Goal: Task Accomplishment & Management: Use online tool/utility

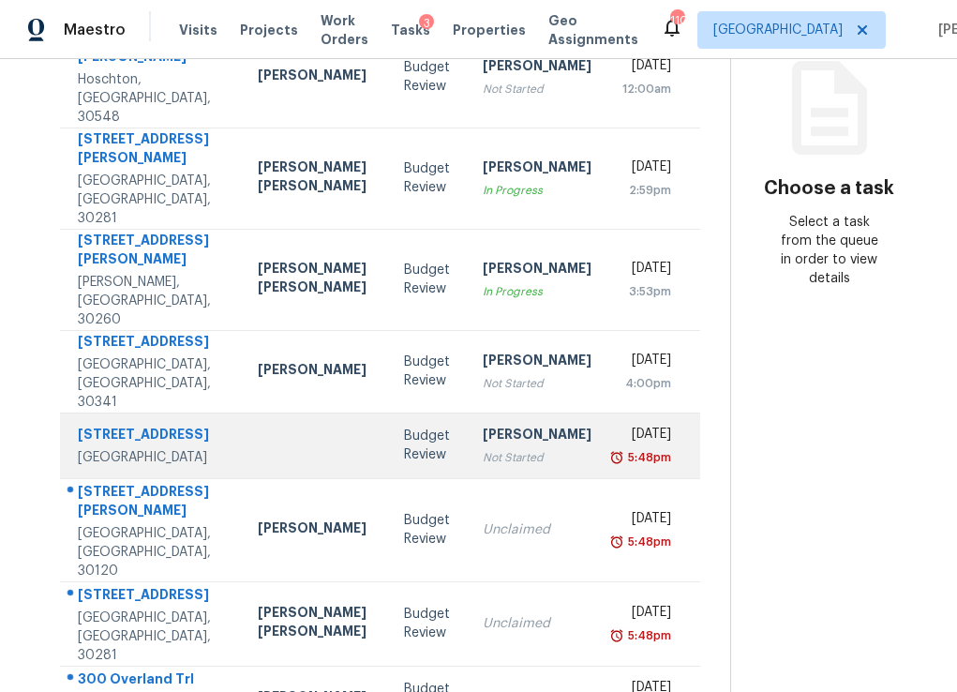
scroll to position [120, 0]
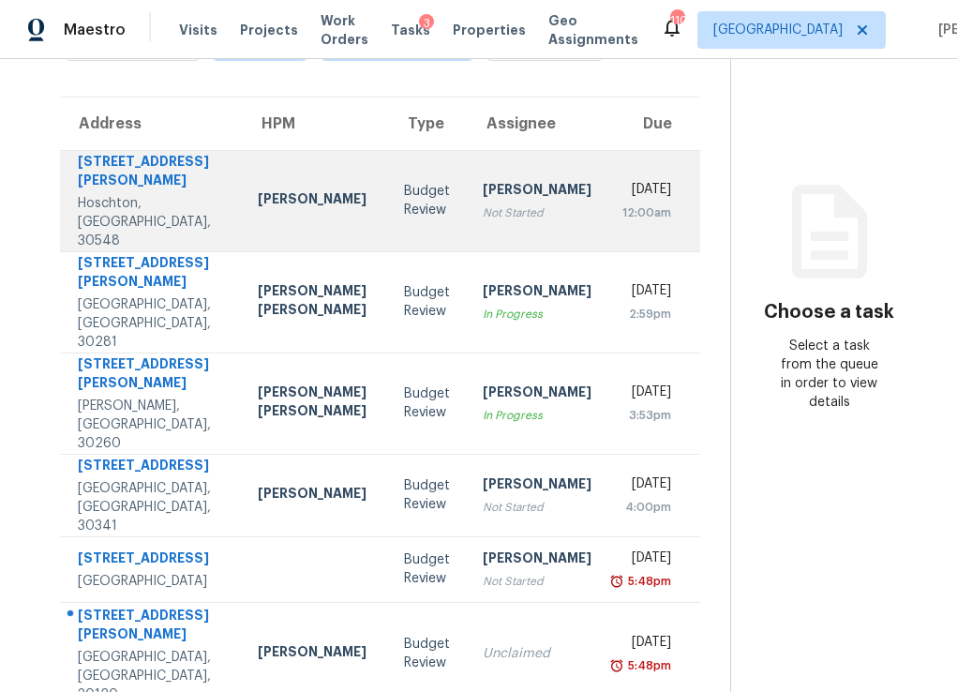
click at [483, 203] on div "Not Started" at bounding box center [537, 212] width 109 height 19
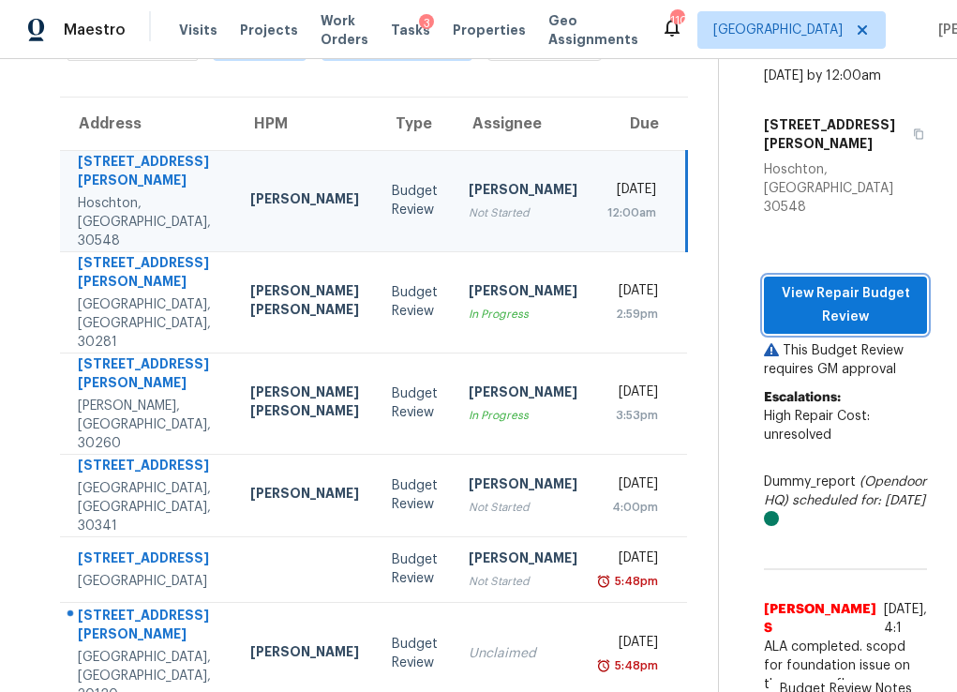
click at [824, 282] on span "View Repair Budget Review" at bounding box center [845, 305] width 133 height 46
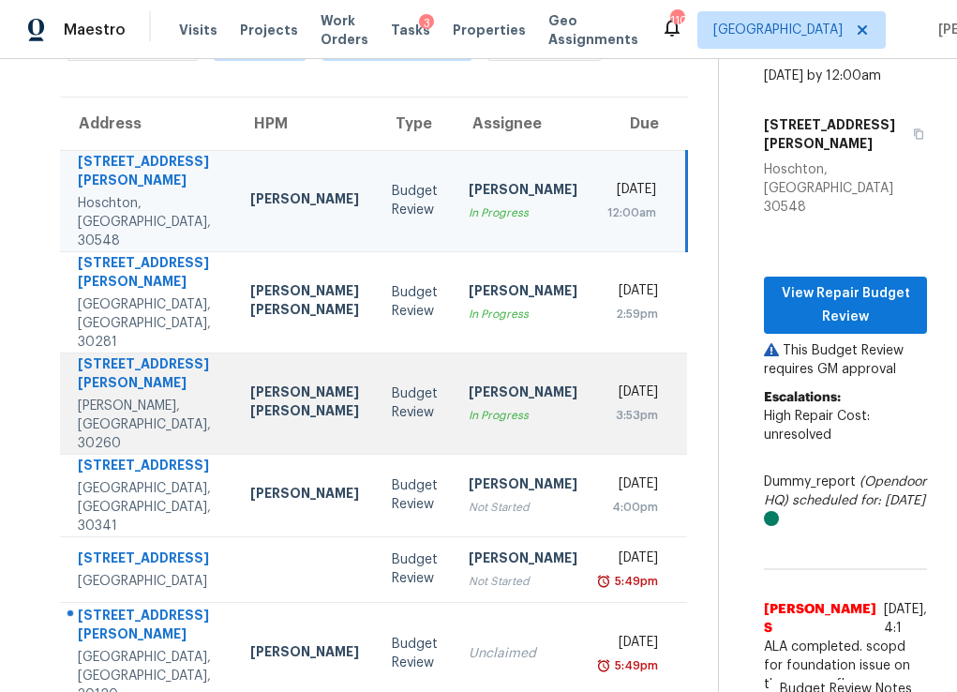
scroll to position [373, 0]
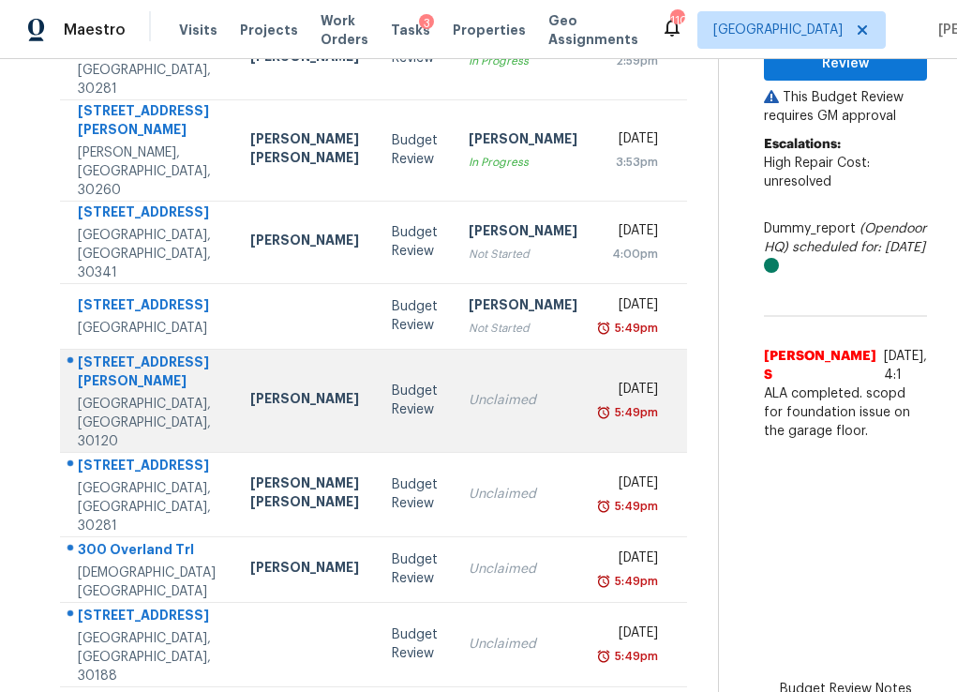
click at [473, 391] on div "Unclaimed" at bounding box center [523, 400] width 109 height 19
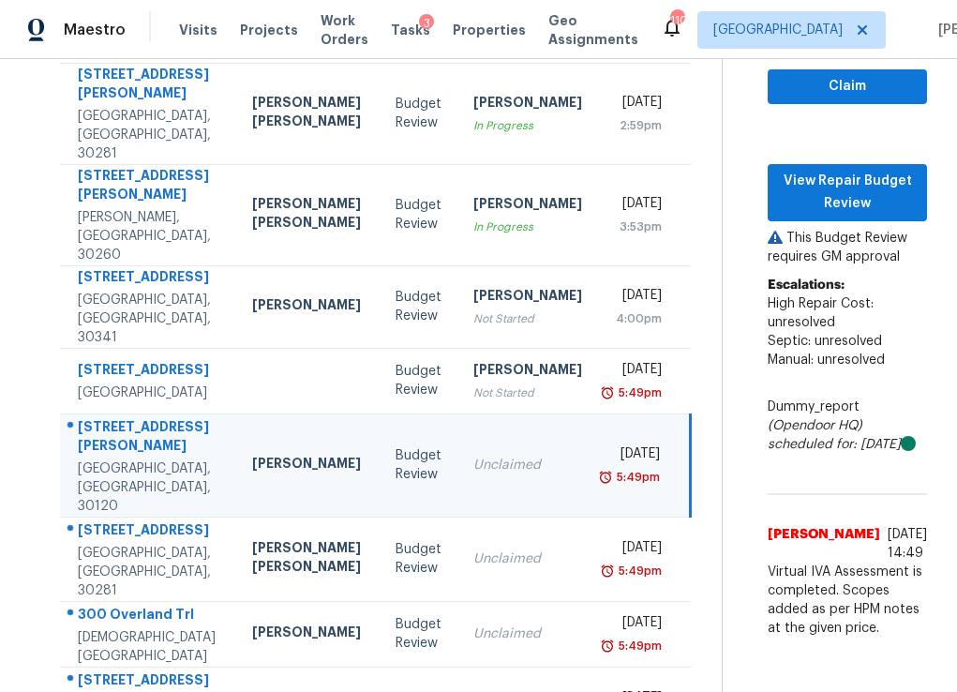
scroll to position [285, 0]
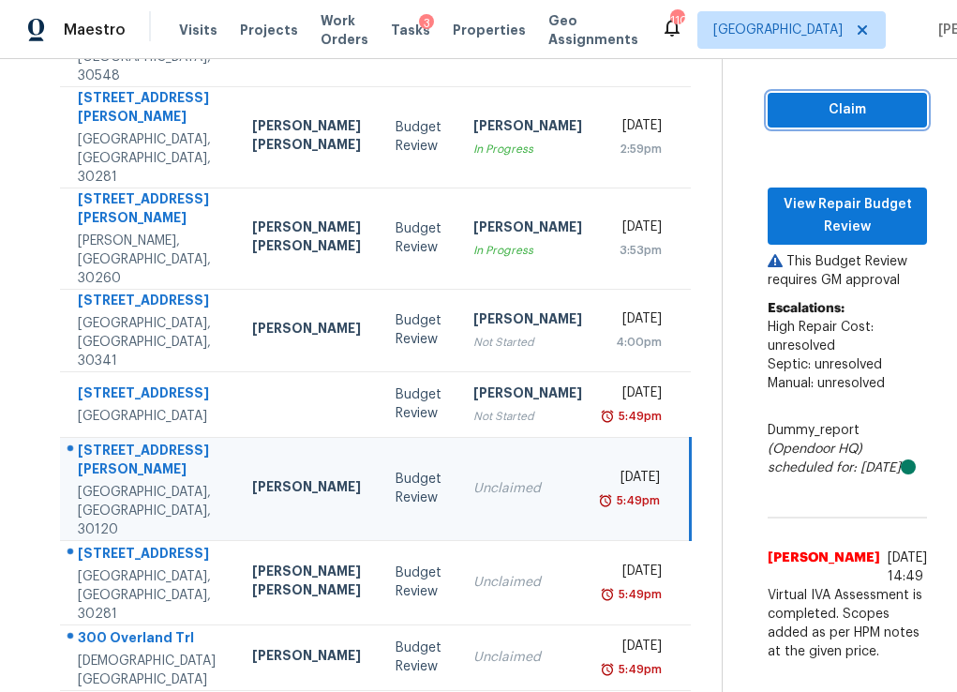
click at [783, 98] on span "Claim" at bounding box center [847, 109] width 129 height 23
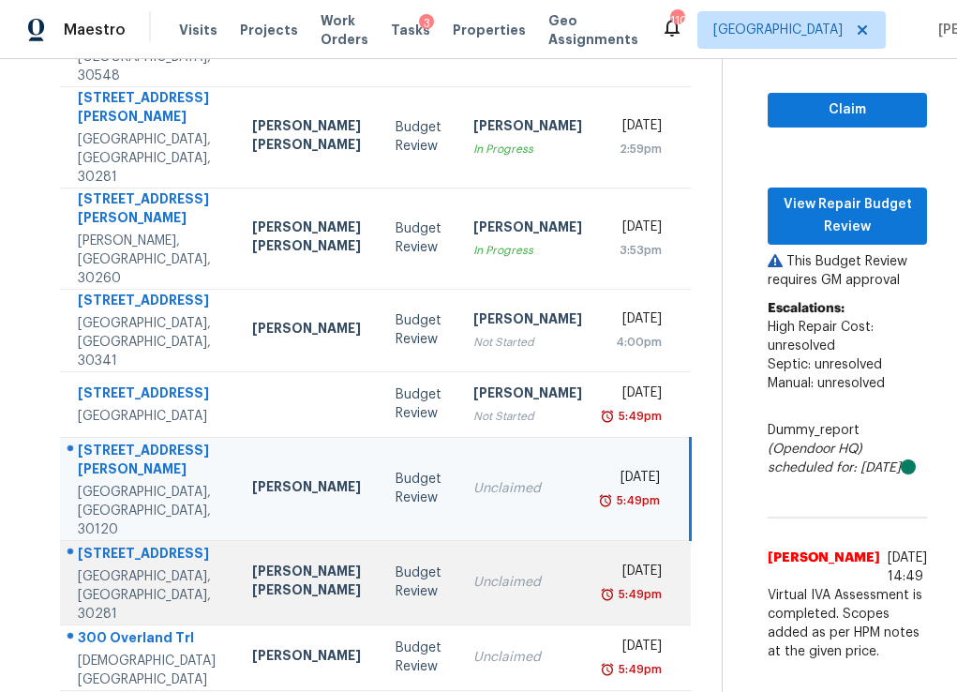
click at [488, 573] on div "Unclaimed" at bounding box center [527, 582] width 109 height 19
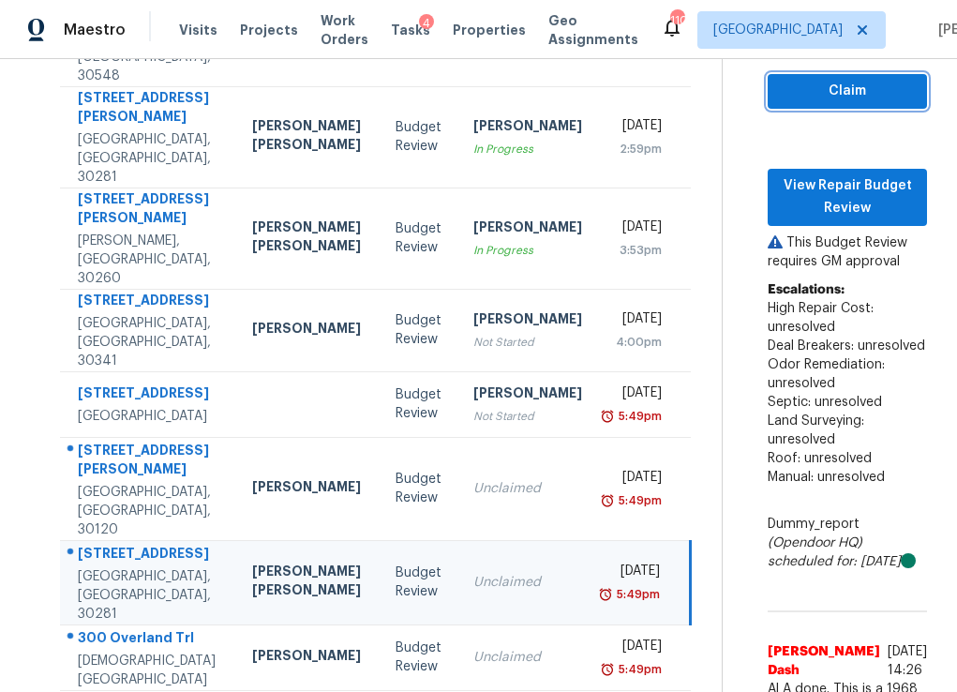
click at [783, 88] on span "Claim" at bounding box center [847, 91] width 129 height 23
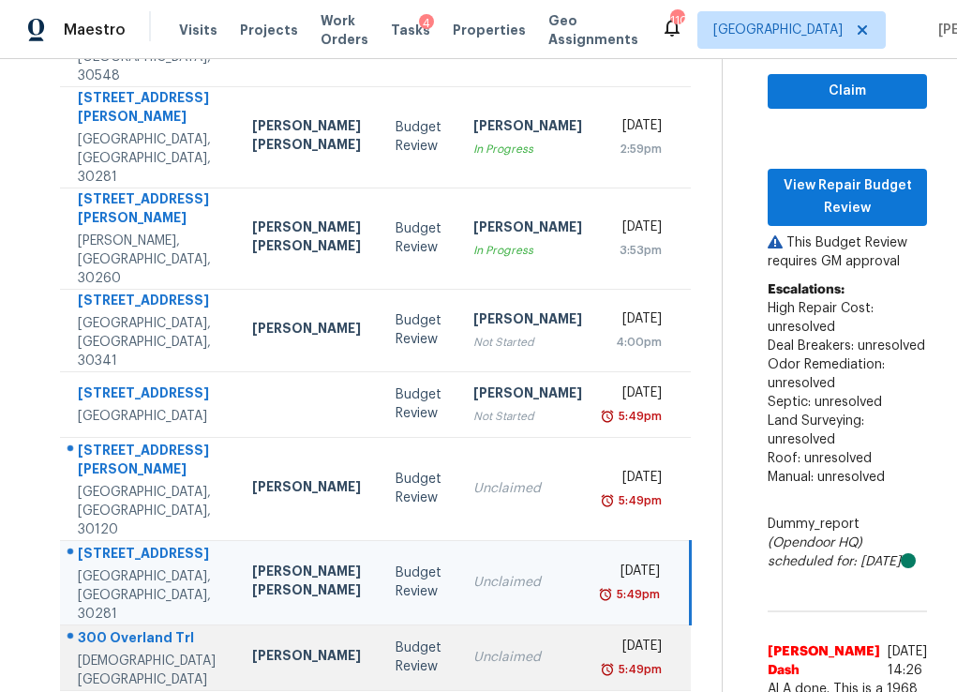
click at [473, 648] on div "Unclaimed" at bounding box center [527, 657] width 109 height 19
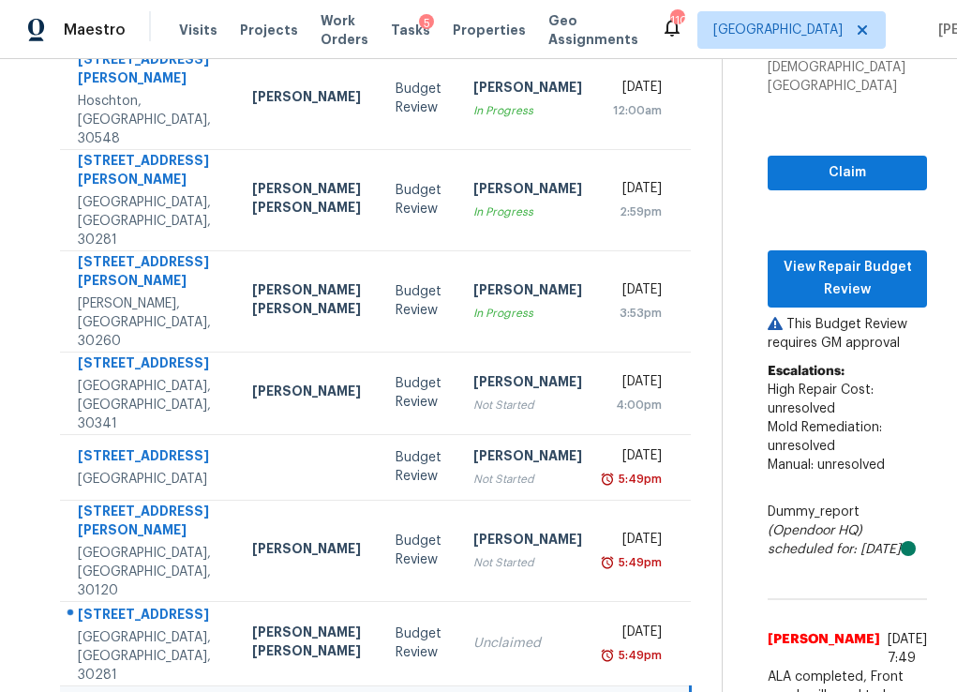
scroll to position [220, 0]
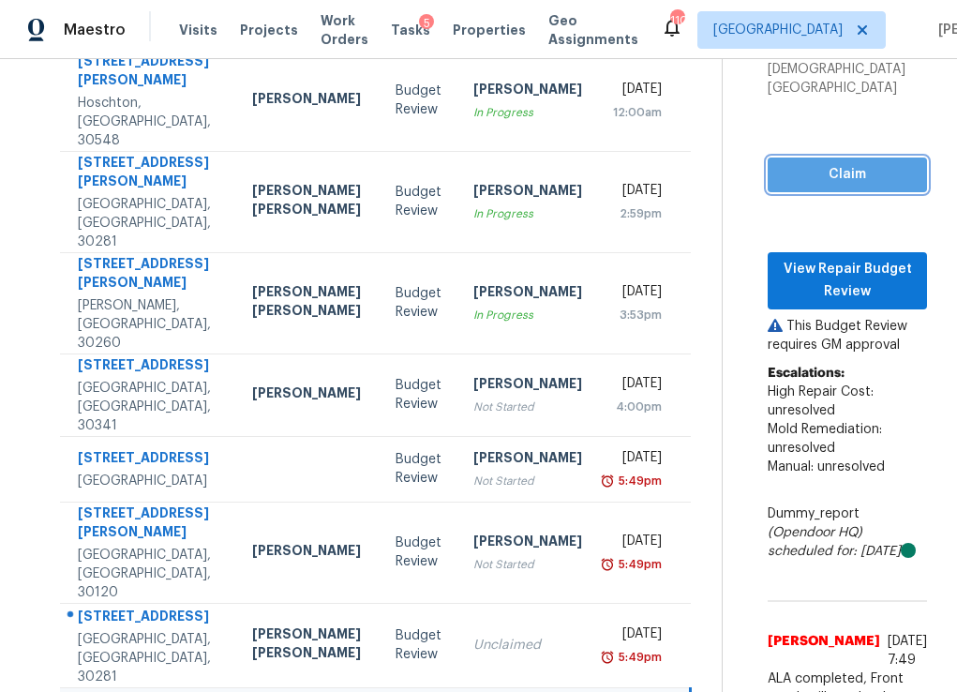
click at [783, 163] on span "Claim" at bounding box center [847, 174] width 129 height 23
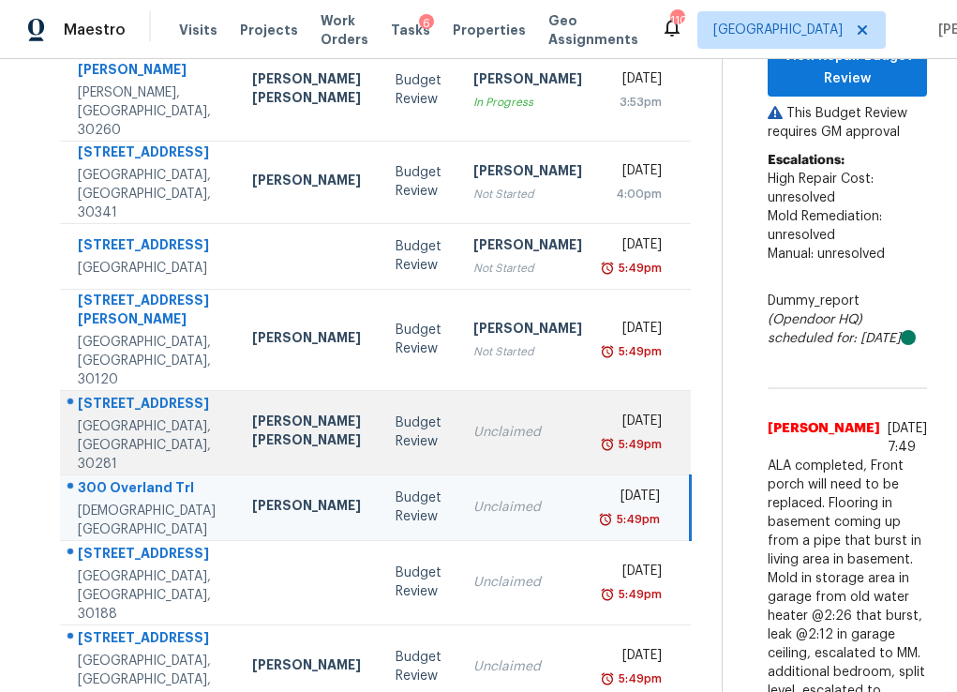
click at [473, 423] on div "Unclaimed" at bounding box center [527, 432] width 109 height 19
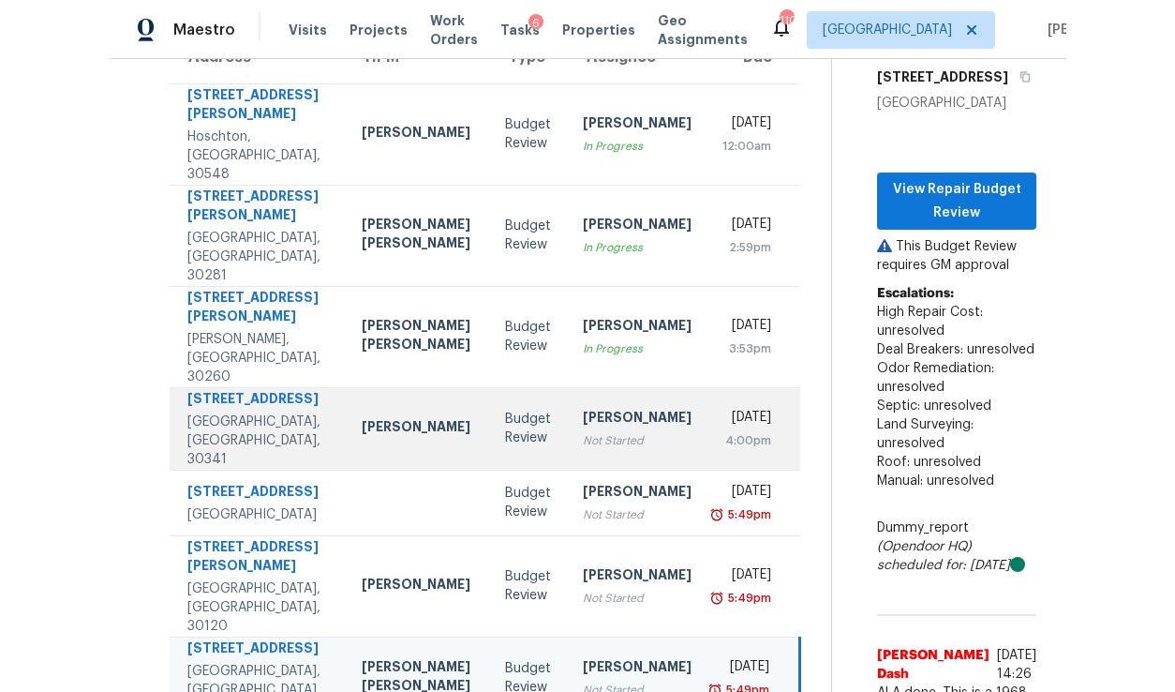
scroll to position [200, 0]
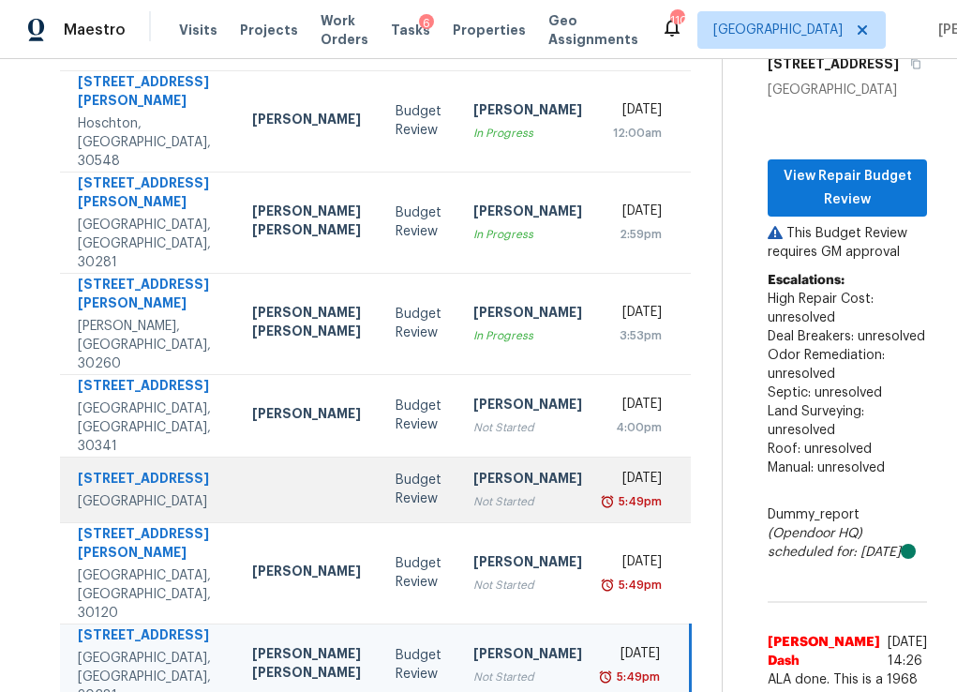
click at [501, 492] on div "Not Started" at bounding box center [527, 501] width 109 height 19
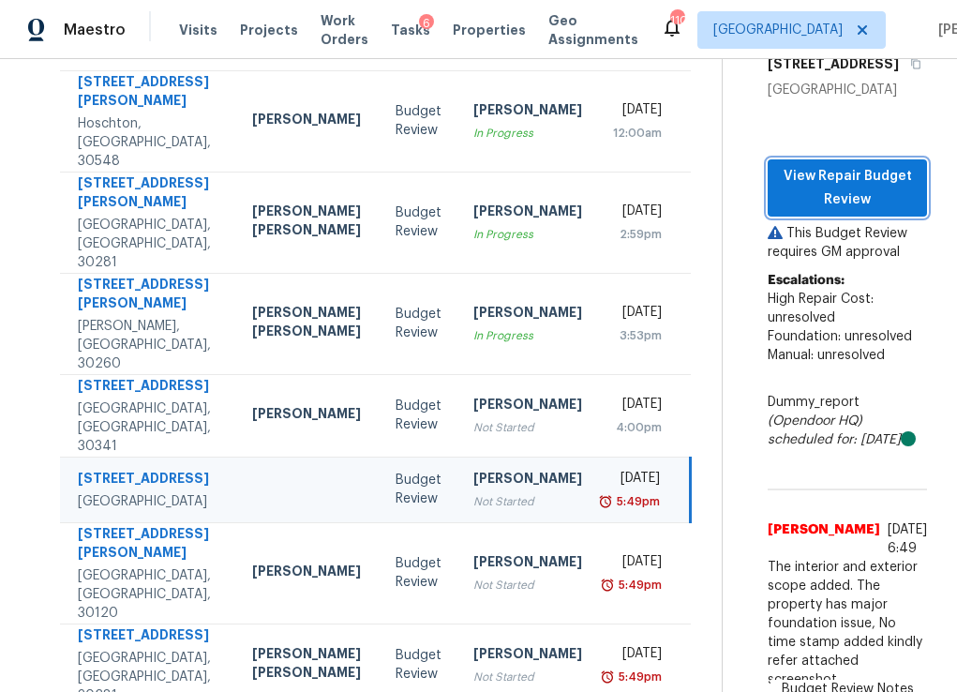
click at [821, 206] on span "View Repair Budget Review" at bounding box center [847, 188] width 129 height 46
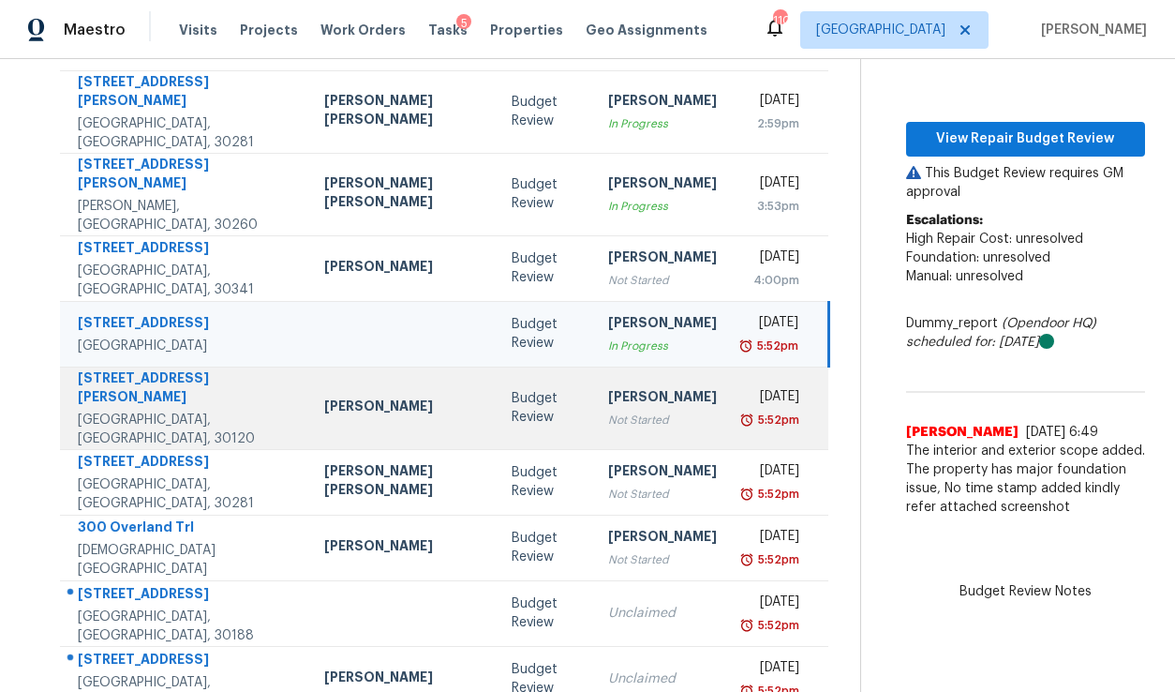
scroll to position [284, 0]
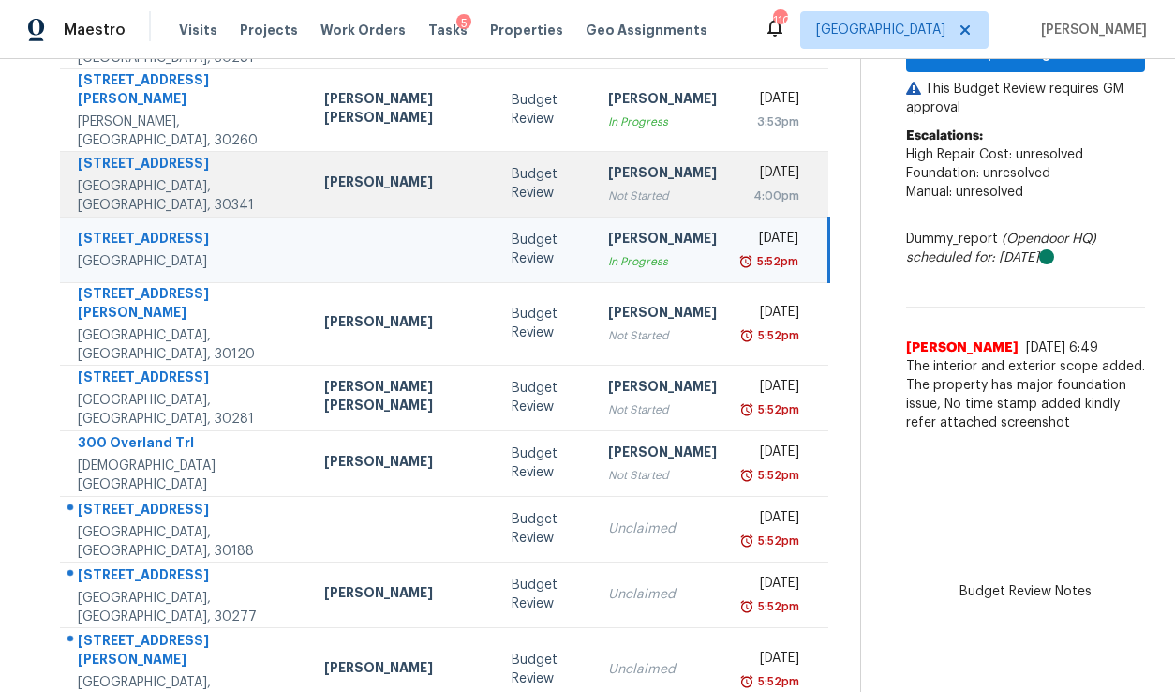
click at [608, 187] on div "Not Started" at bounding box center [662, 196] width 109 height 19
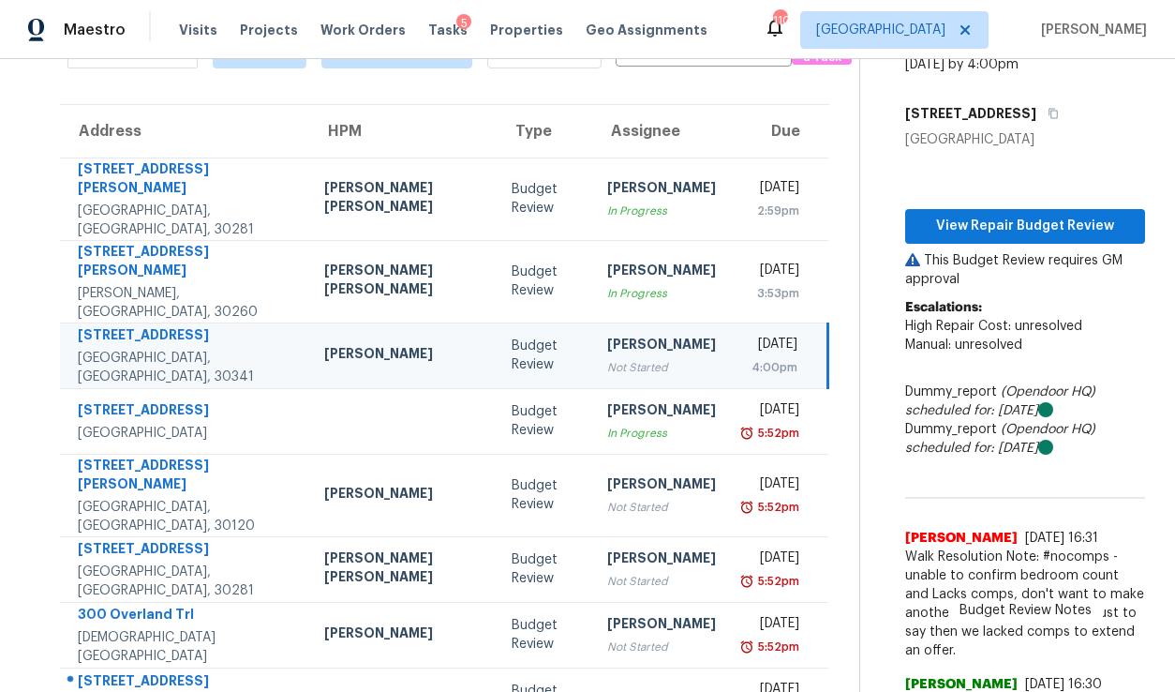
scroll to position [100, 0]
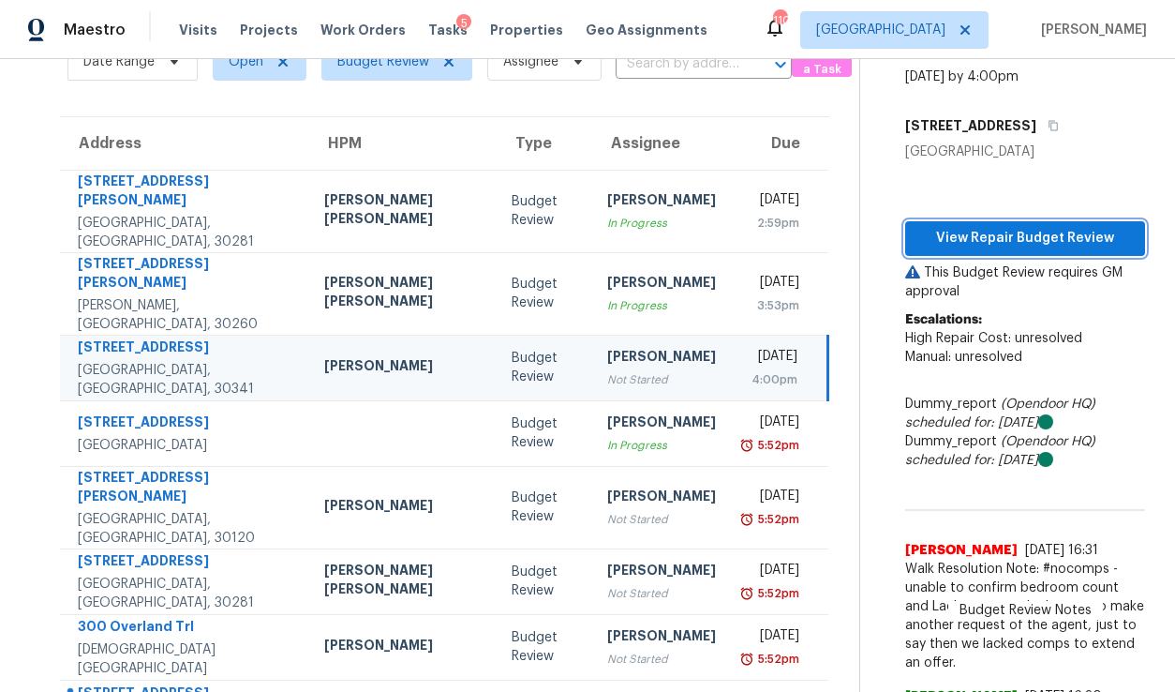
click at [956, 234] on span "View Repair Budget Review" at bounding box center [1025, 238] width 210 height 23
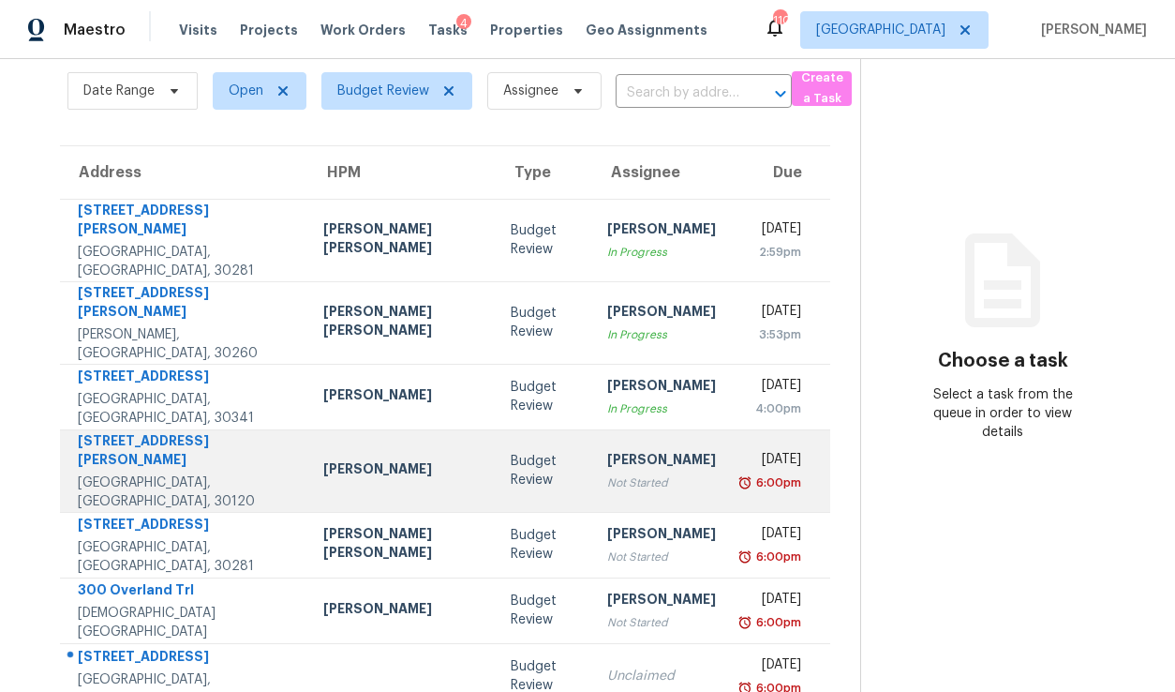
scroll to position [72, 0]
click at [607, 472] on div "Not Started" at bounding box center [661, 481] width 109 height 19
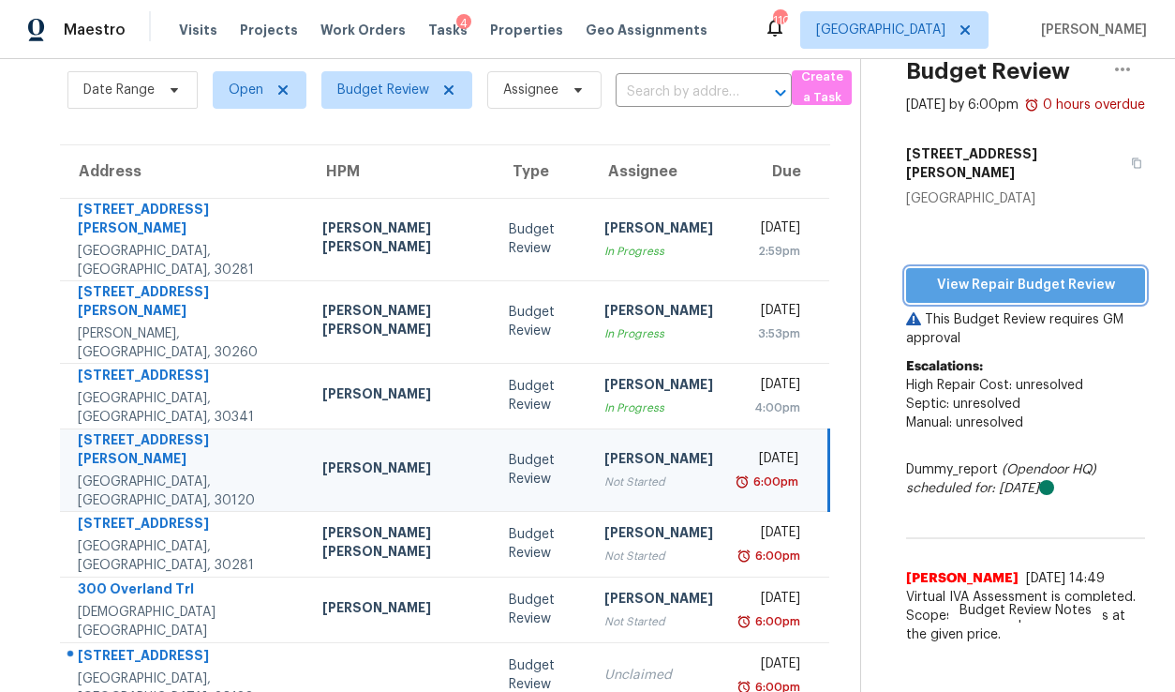
click at [963, 289] on span "View Repair Budget Review" at bounding box center [1025, 285] width 209 height 23
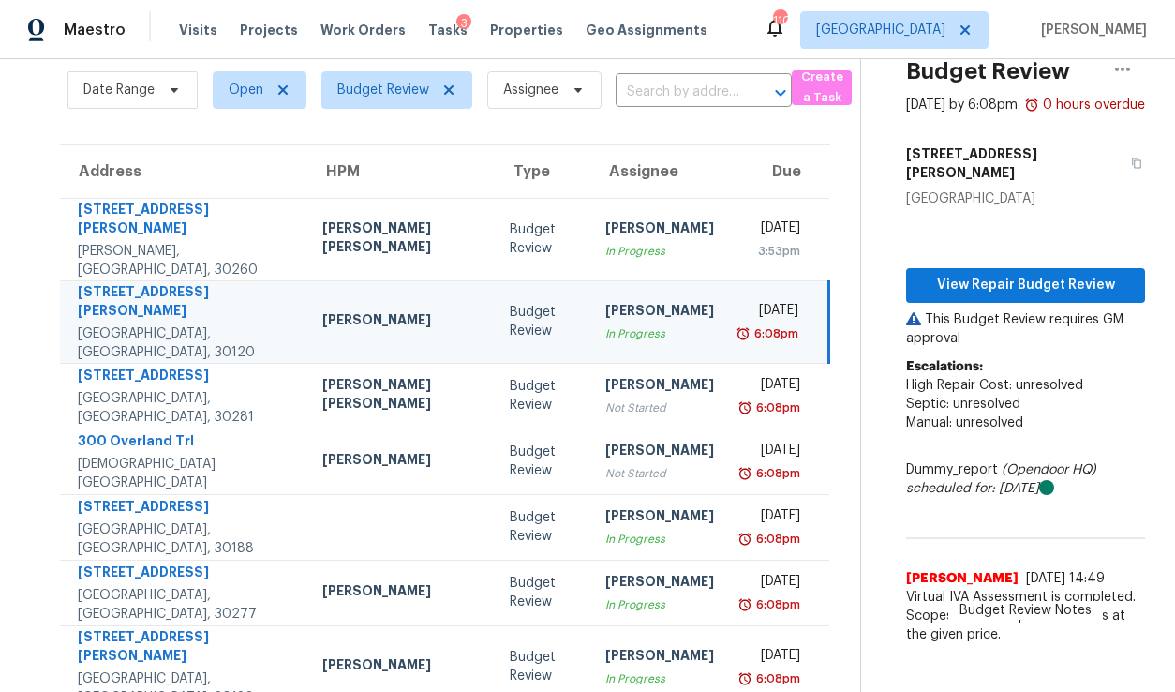
scroll to position [69, 0]
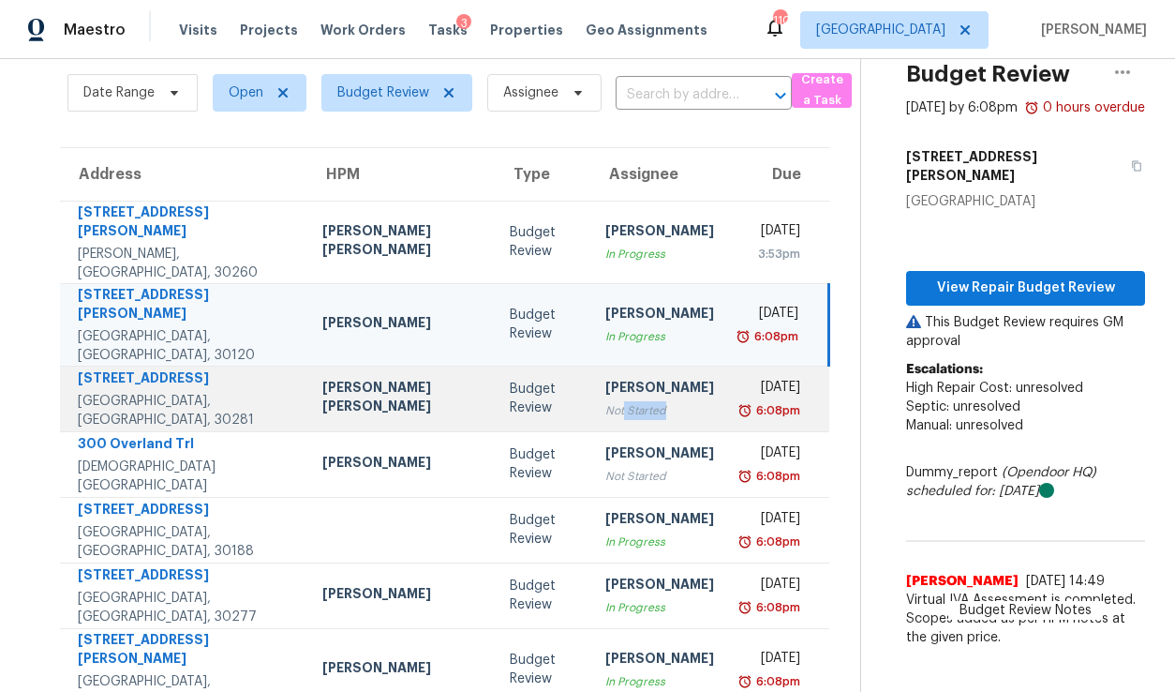
click at [590, 402] on td "Cynthia Herriott Not Started" at bounding box center [659, 399] width 139 height 66
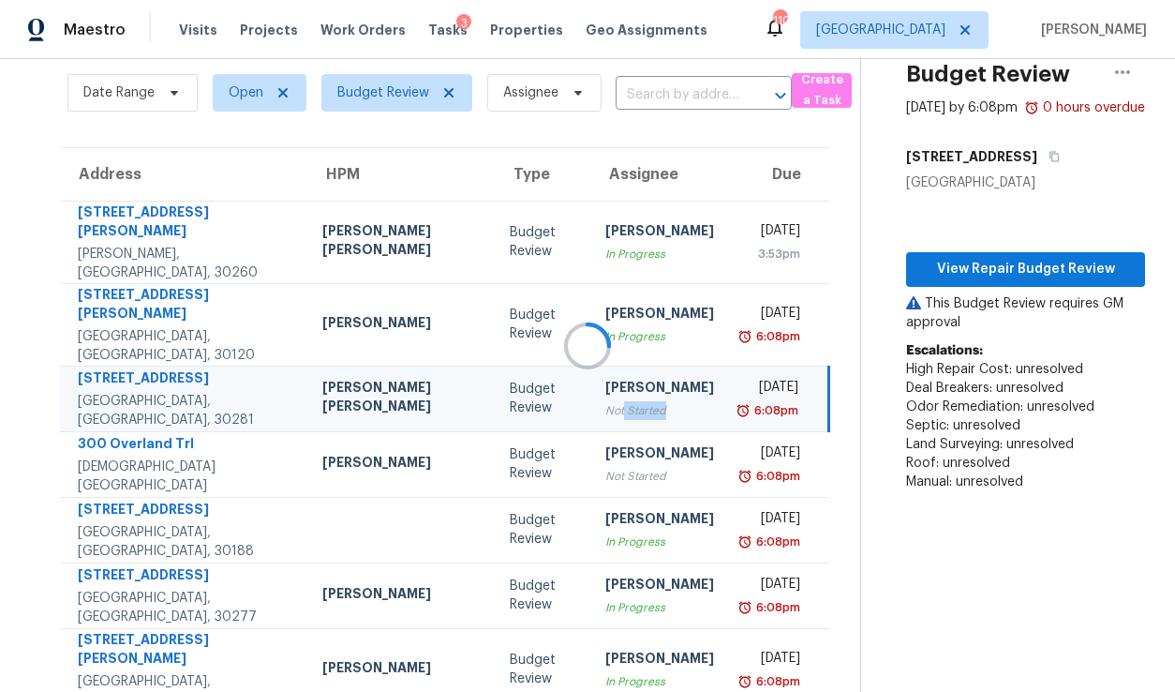
scroll to position [72, 0]
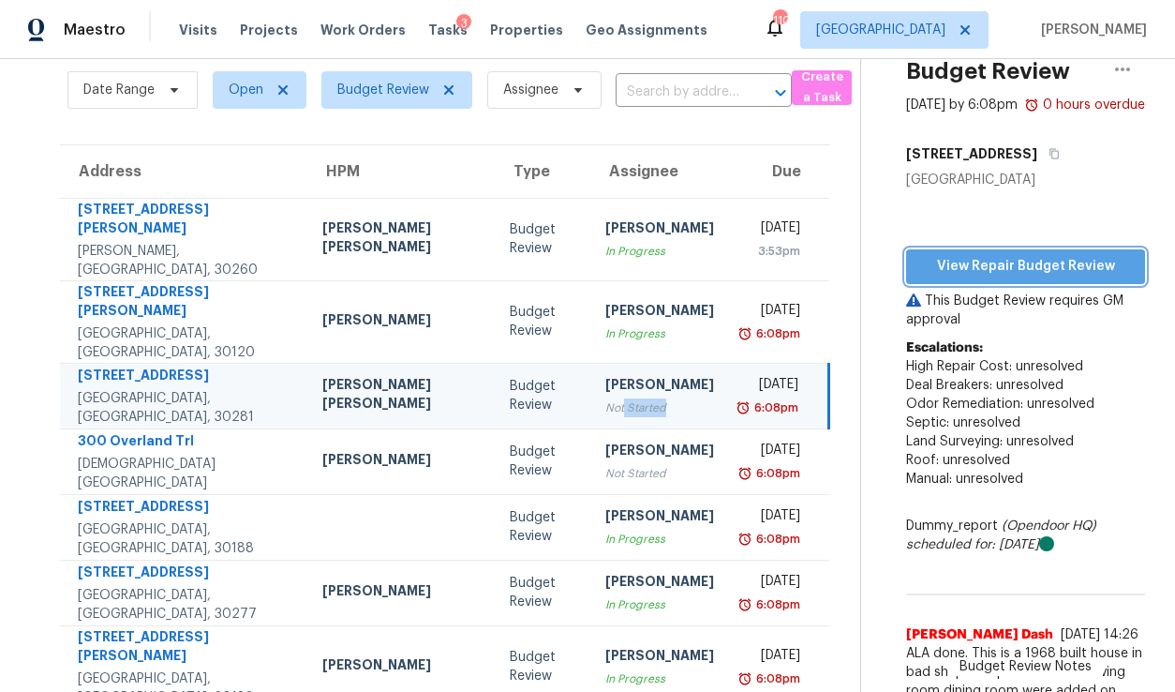
click at [1051, 278] on span "View Repair Budget Review" at bounding box center [1025, 266] width 209 height 23
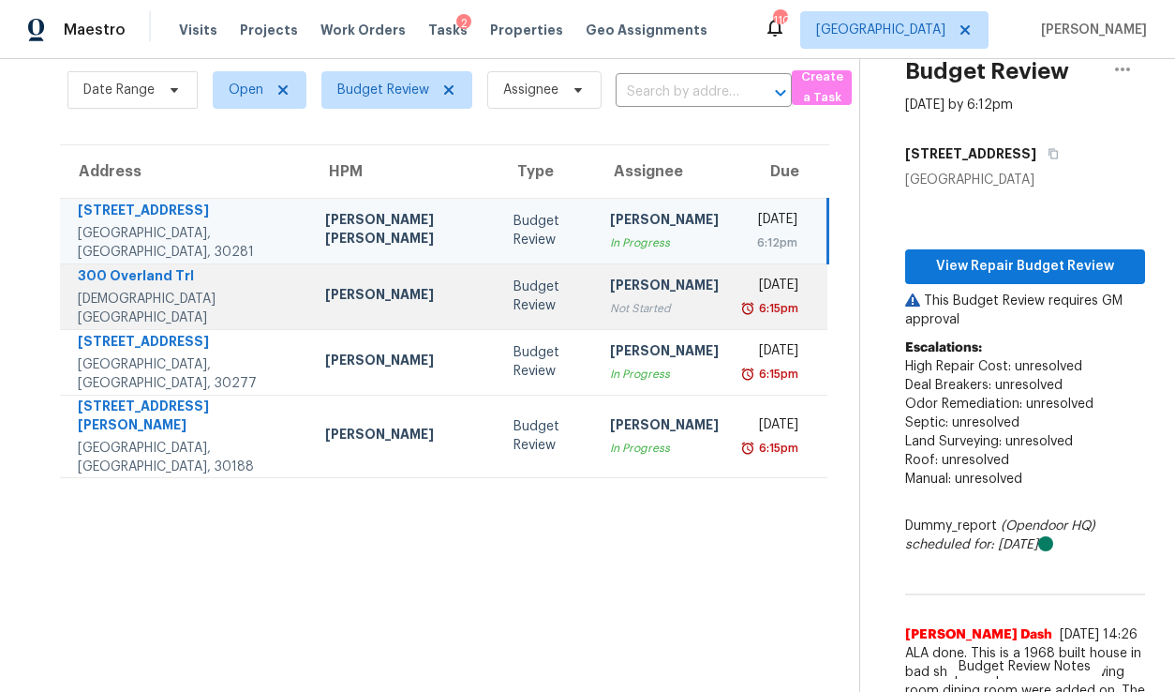
click at [610, 301] on div "Not Started" at bounding box center [664, 308] width 109 height 19
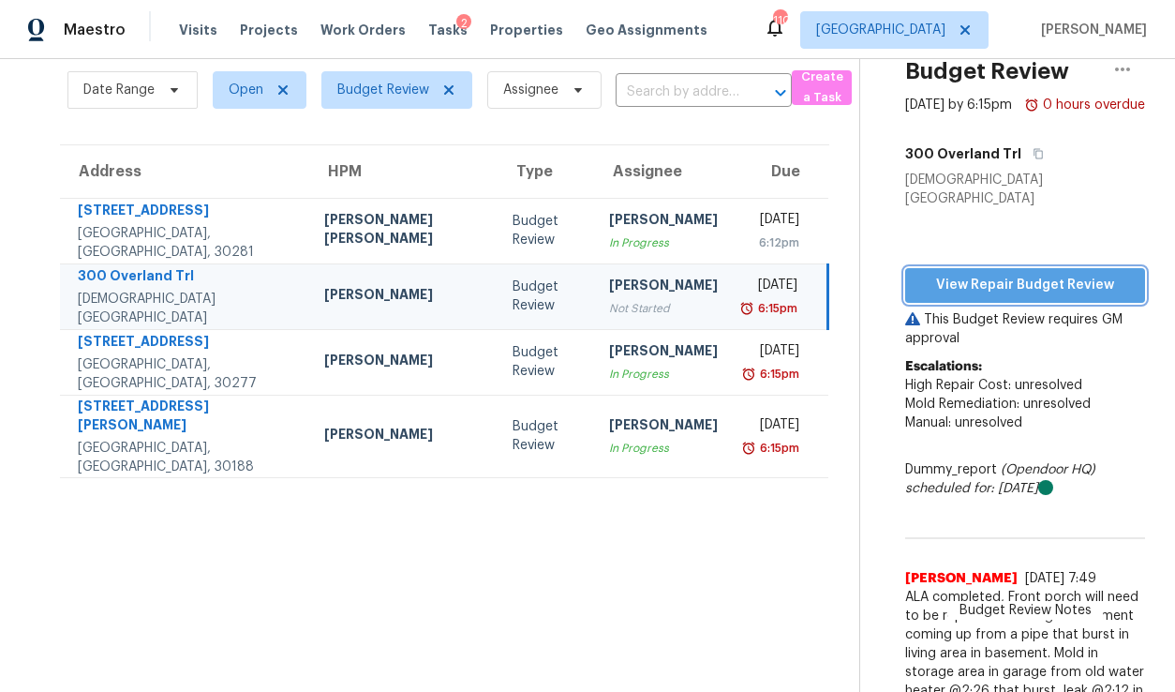
click at [1007, 274] on span "View Repair Budget Review" at bounding box center [1025, 285] width 210 height 23
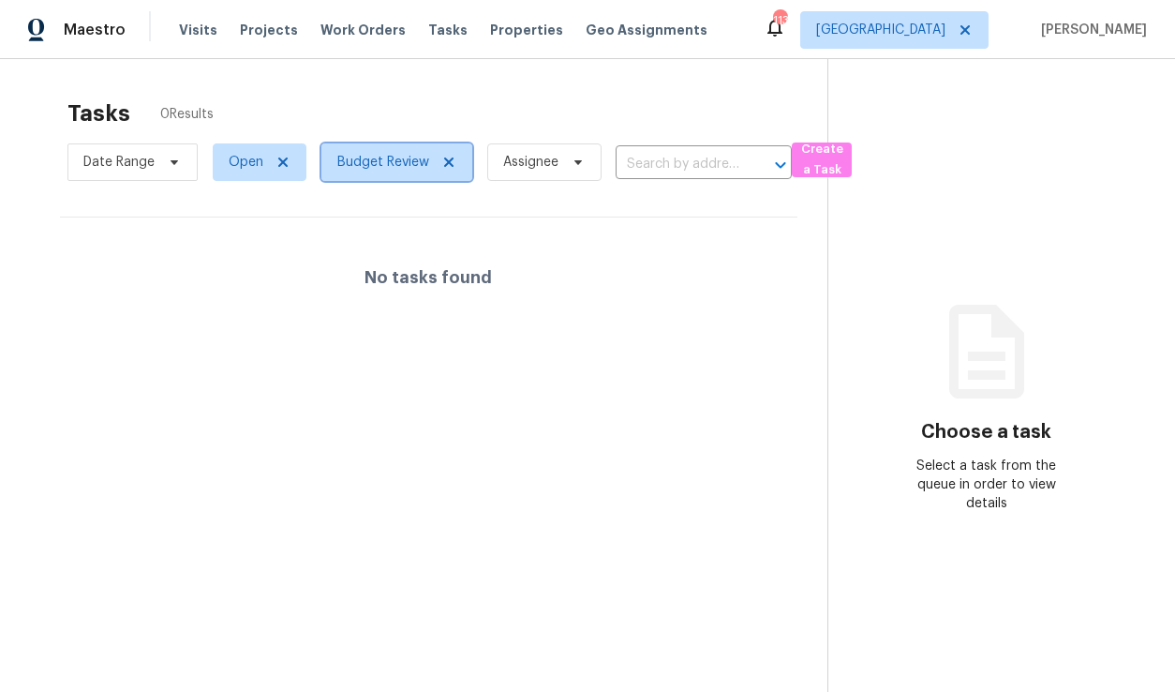
click at [446, 165] on icon at bounding box center [448, 162] width 15 height 15
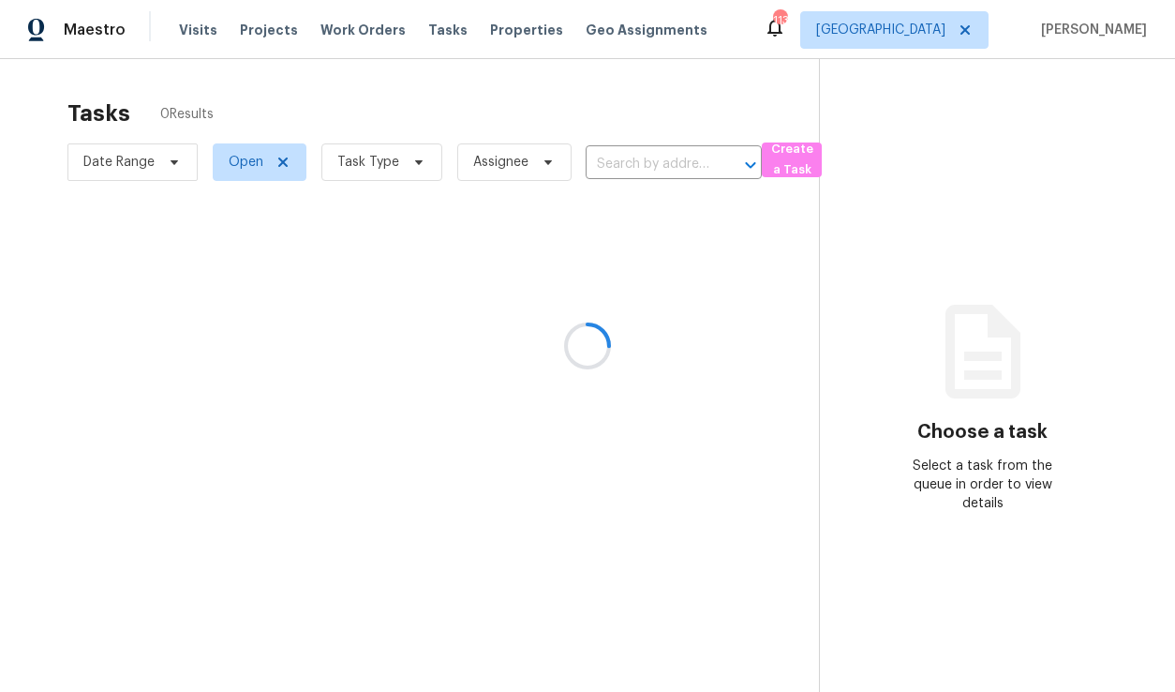
click at [372, 165] on div at bounding box center [587, 346] width 1175 height 692
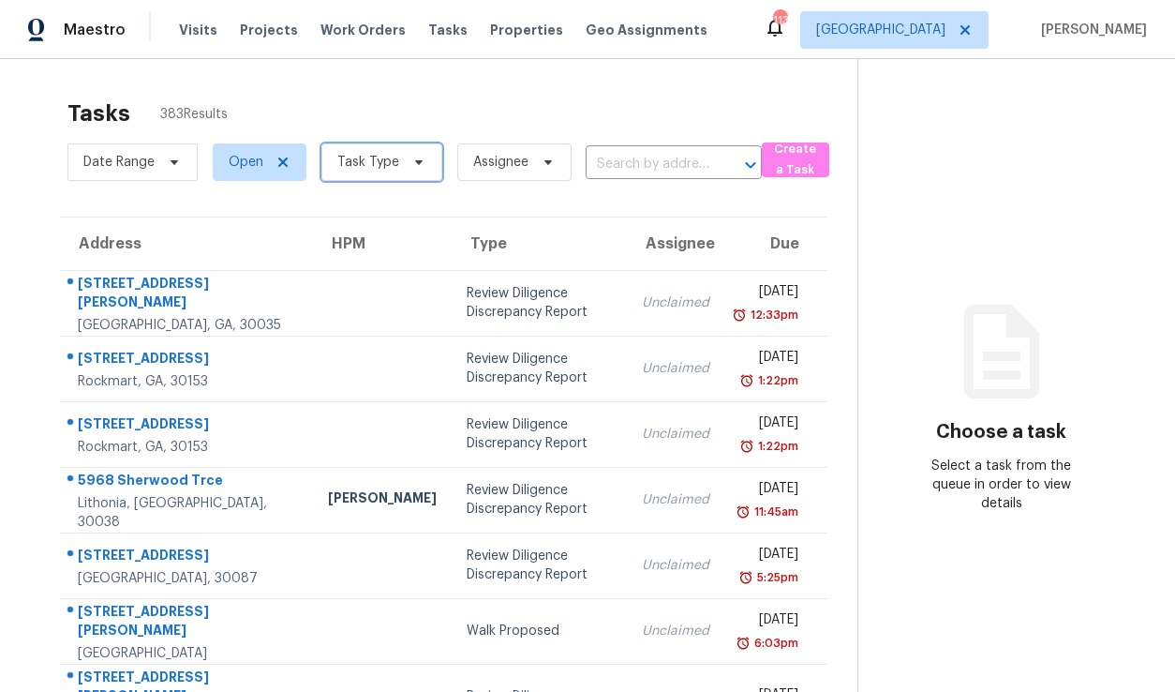
click at [373, 167] on span "Task Type" at bounding box center [368, 162] width 62 height 19
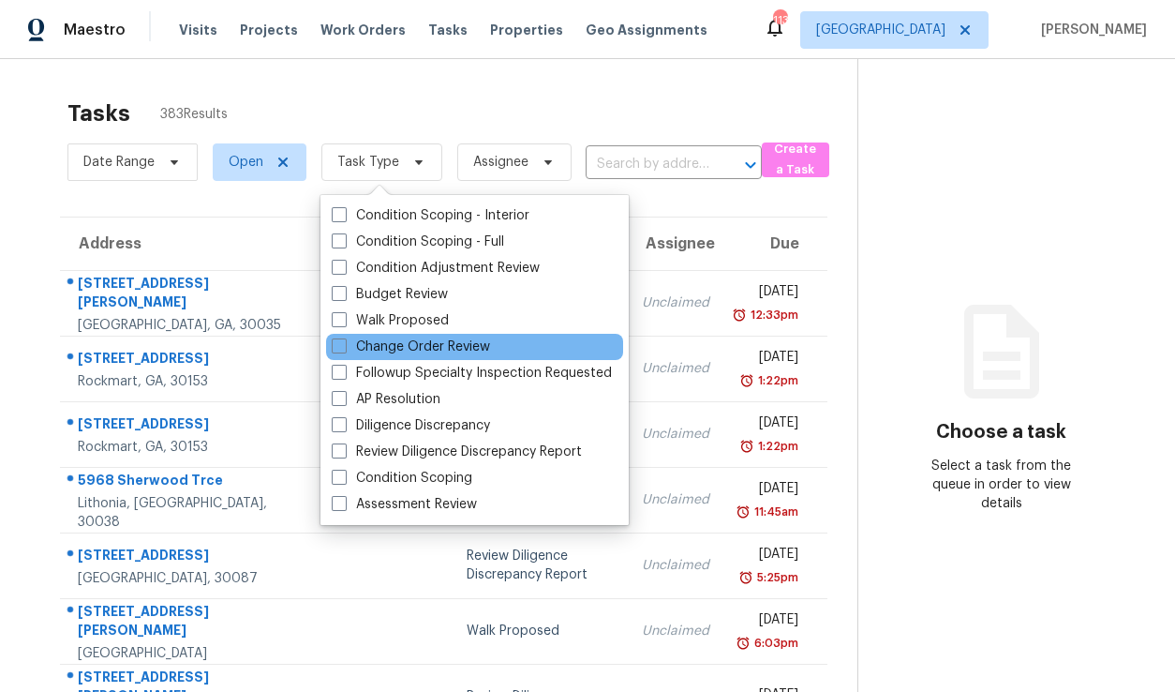
click at [389, 359] on div "Change Order Review" at bounding box center [474, 347] width 297 height 26
click at [389, 342] on label "Change Order Review" at bounding box center [411, 346] width 158 height 19
click at [344, 342] on input "Change Order Review" at bounding box center [338, 343] width 12 height 12
checkbox input "true"
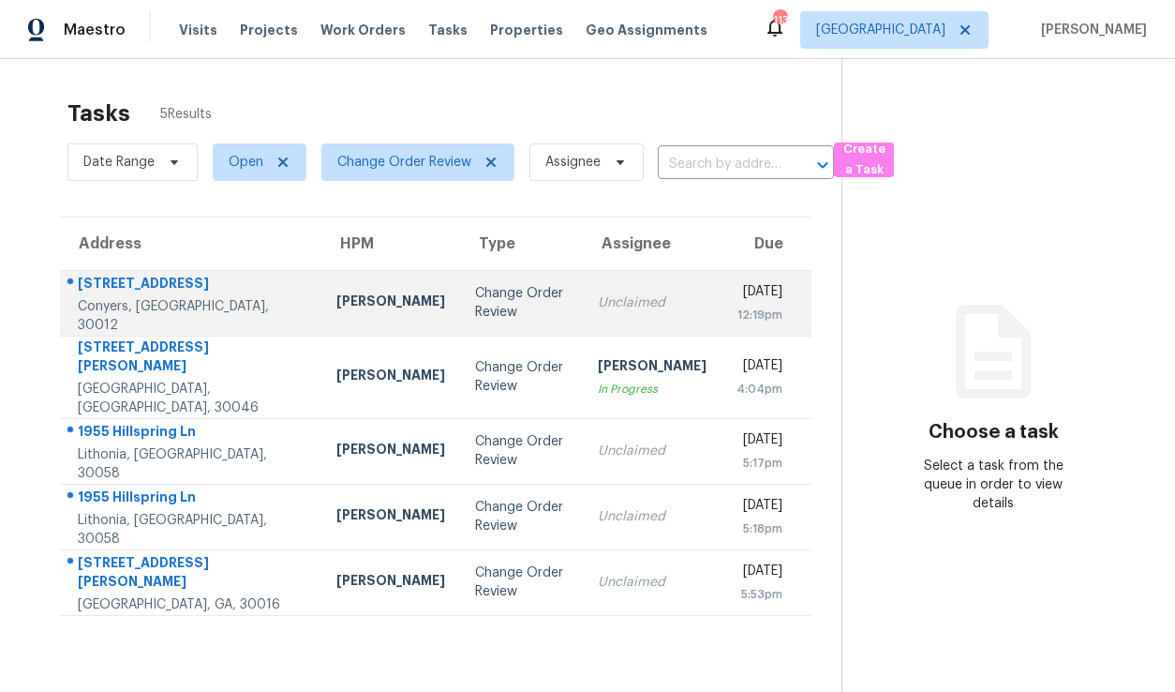
click at [336, 322] on td "[PERSON_NAME]" at bounding box center [390, 303] width 139 height 66
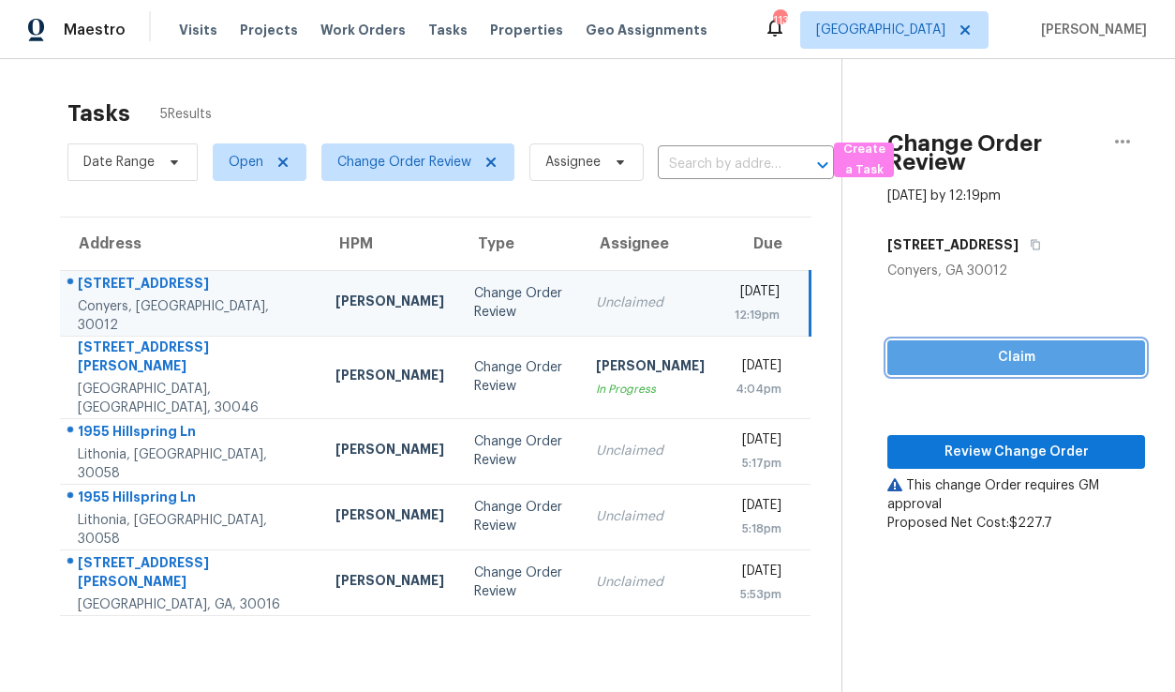
click at [1005, 365] on span "Claim" at bounding box center [1017, 357] width 228 height 23
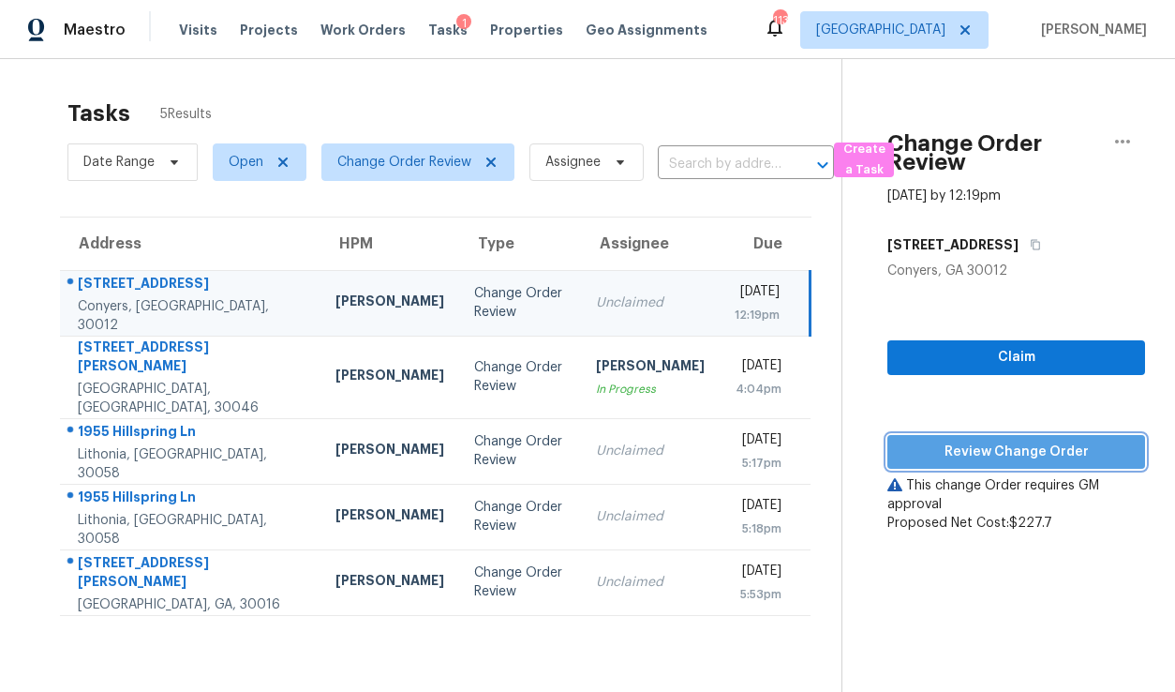
click at [984, 455] on span "Review Change Order" at bounding box center [1017, 452] width 228 height 23
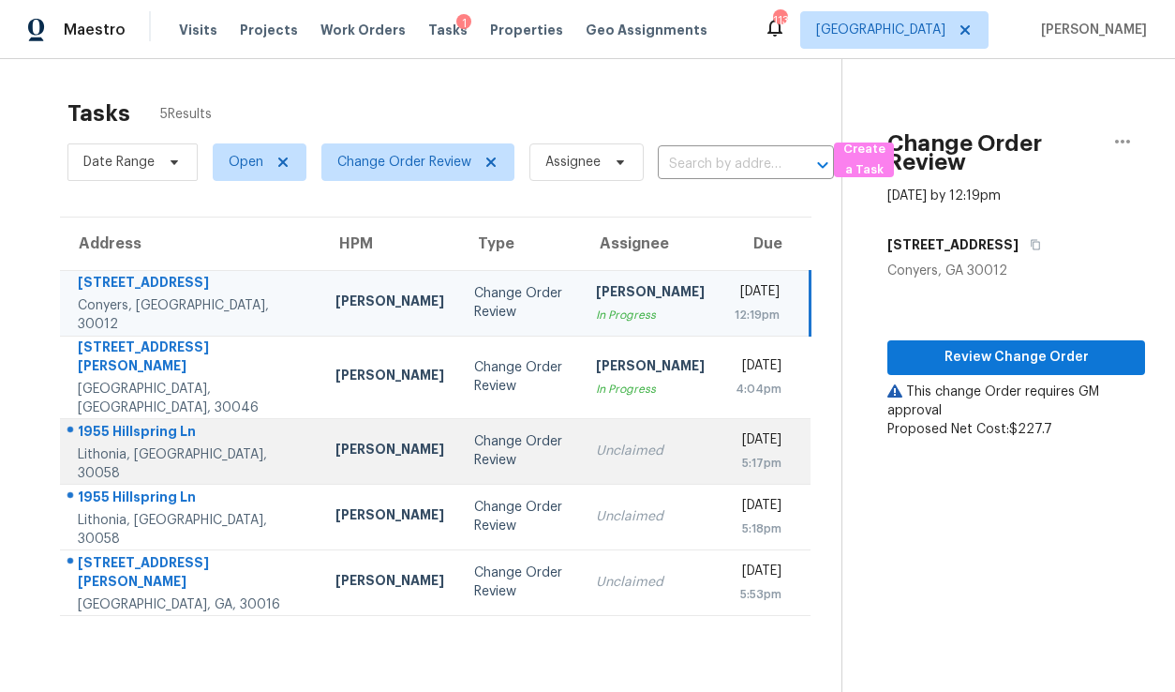
click at [474, 432] on div "Change Order Review" at bounding box center [520, 450] width 92 height 37
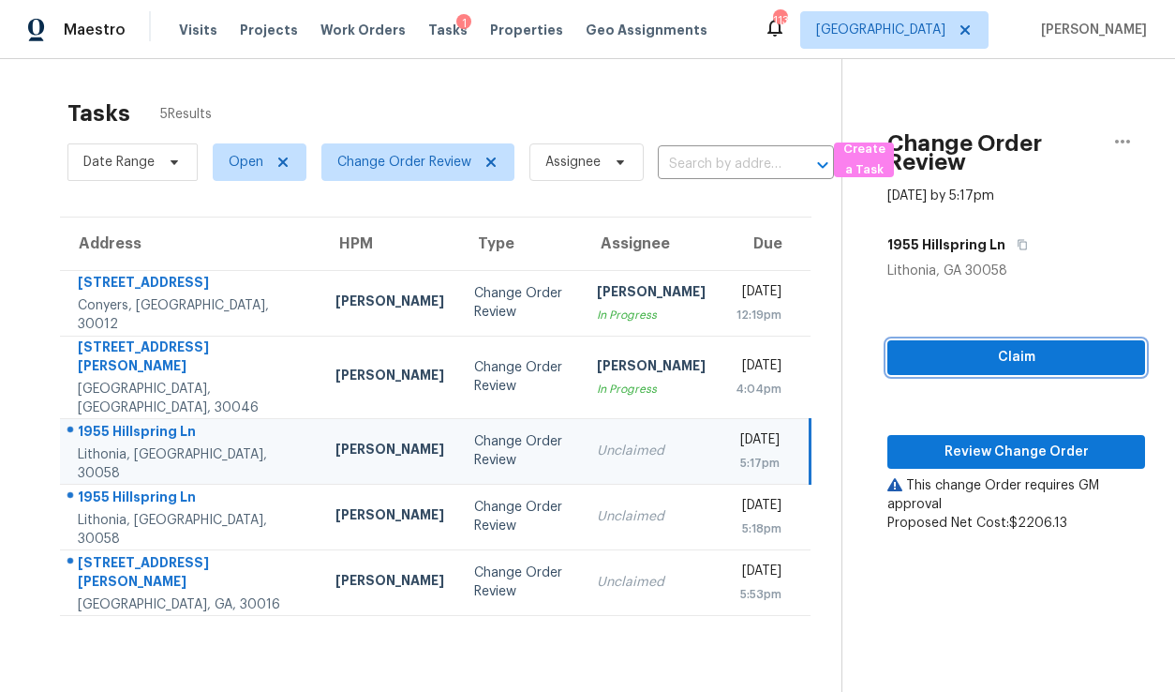
click at [1013, 358] on span "Claim" at bounding box center [1017, 357] width 228 height 23
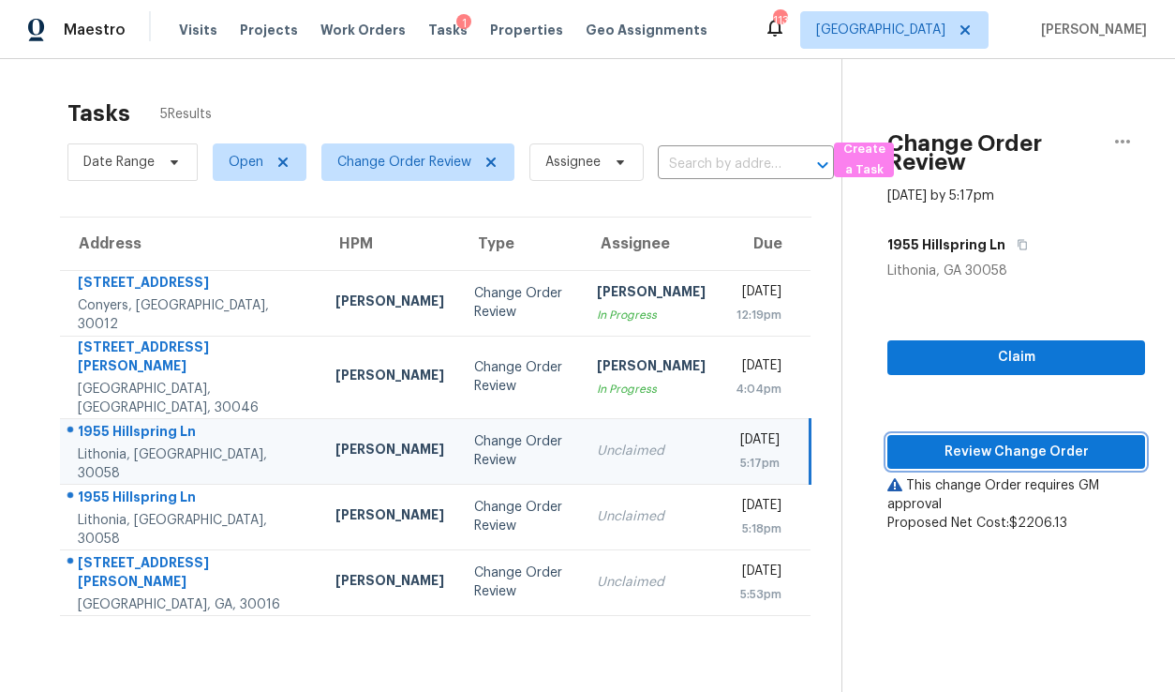
click at [1005, 454] on span "Review Change Order" at bounding box center [1017, 452] width 228 height 23
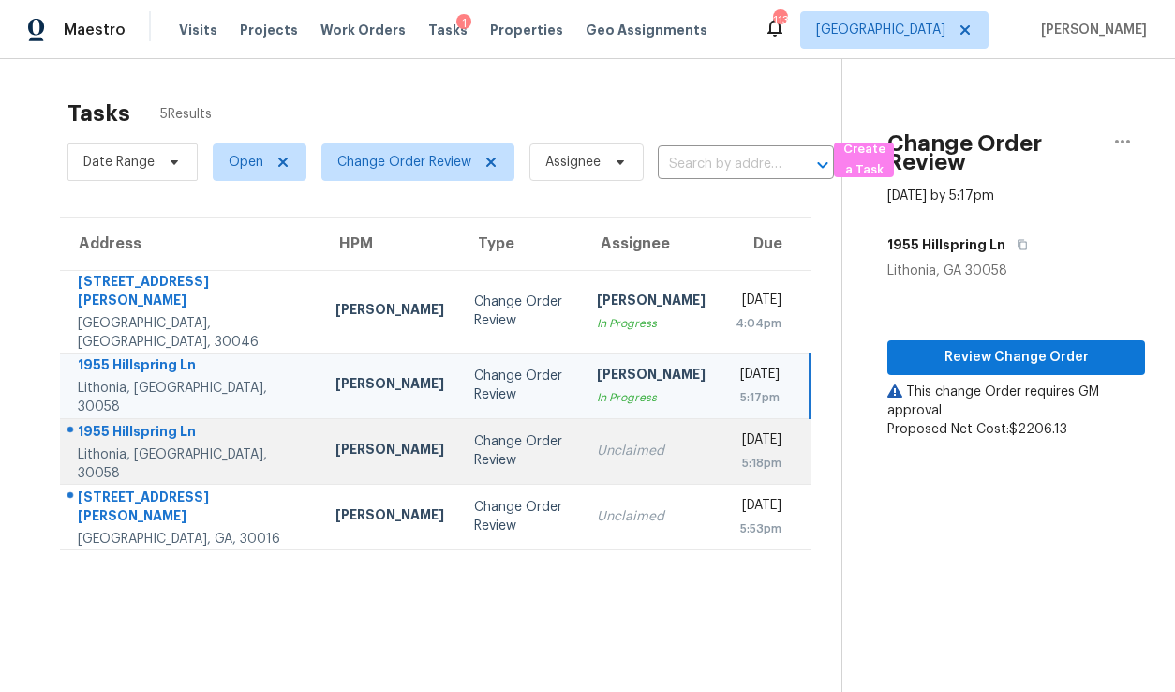
click at [474, 432] on div "Change Order Review" at bounding box center [520, 450] width 92 height 37
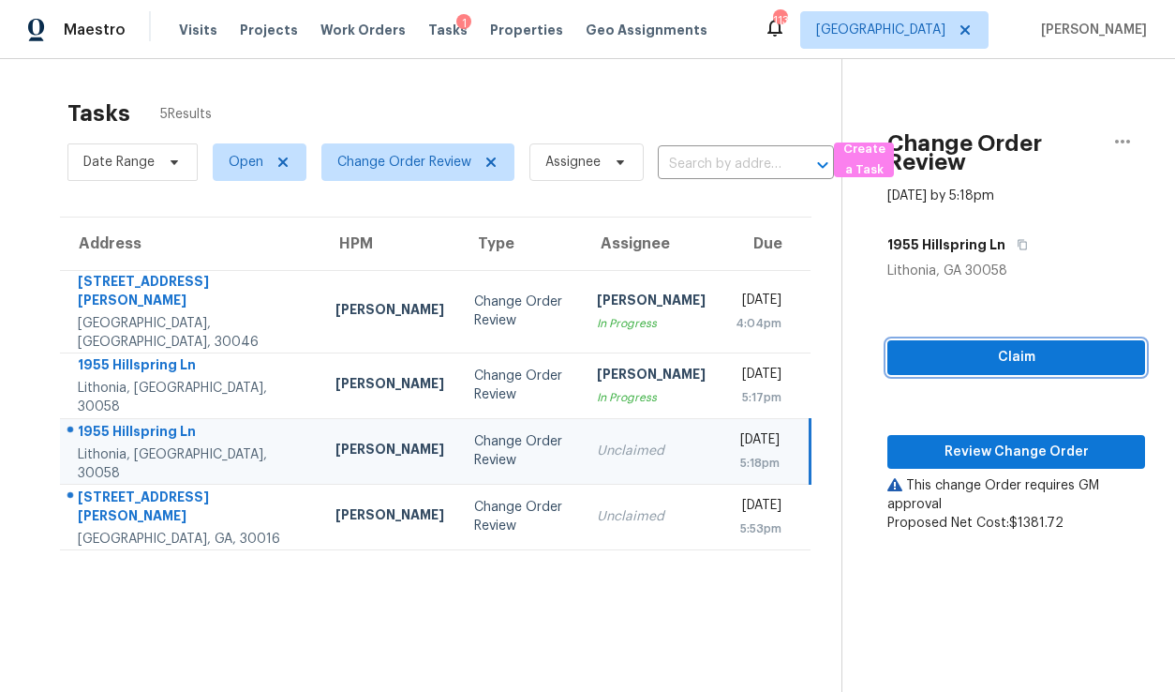
click at [1010, 356] on span "Claim" at bounding box center [1017, 357] width 228 height 23
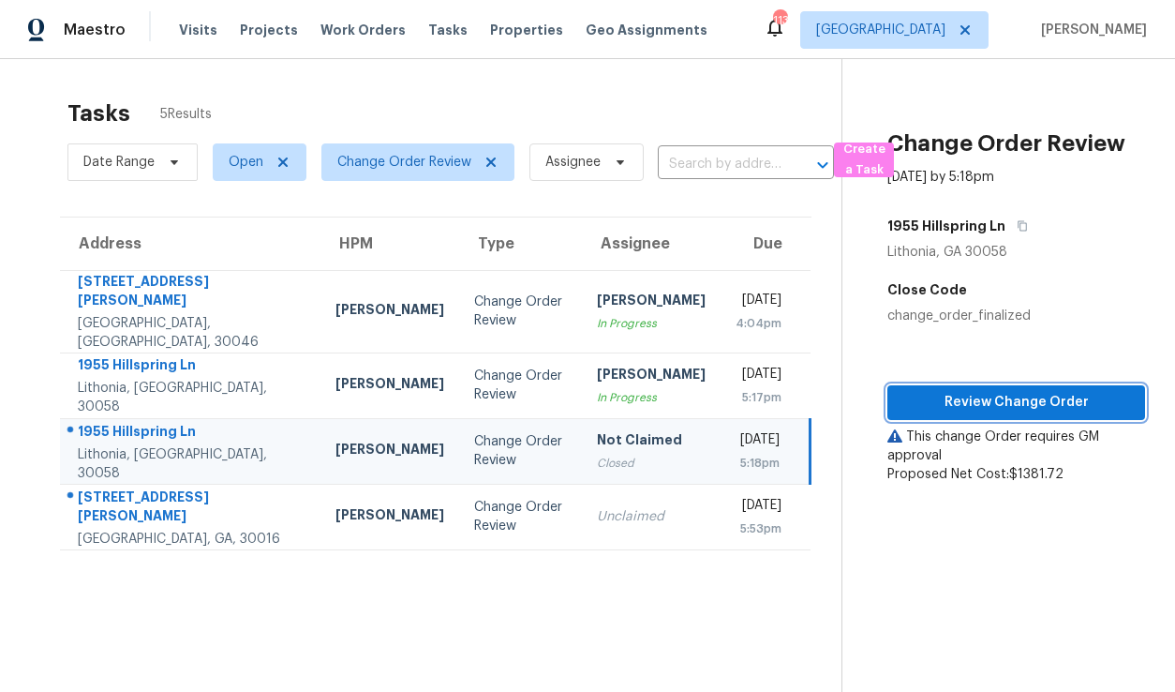
click at [995, 394] on span "Review Change Order" at bounding box center [1017, 402] width 228 height 23
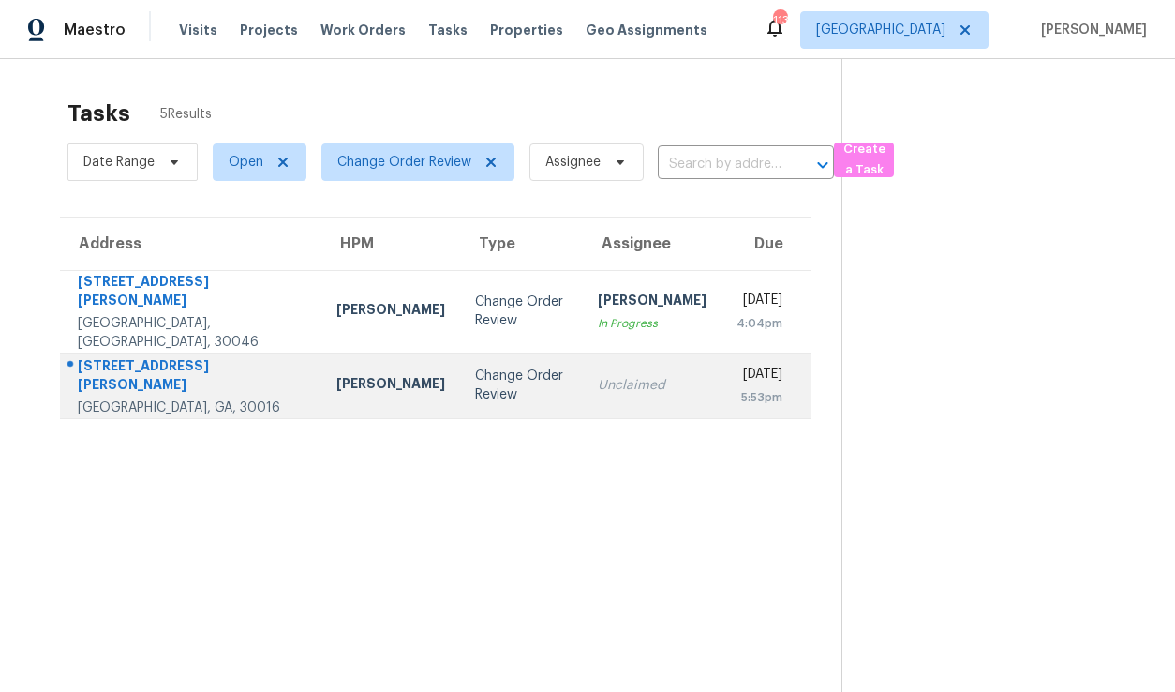
click at [475, 376] on div "Change Order Review" at bounding box center [521, 384] width 93 height 37
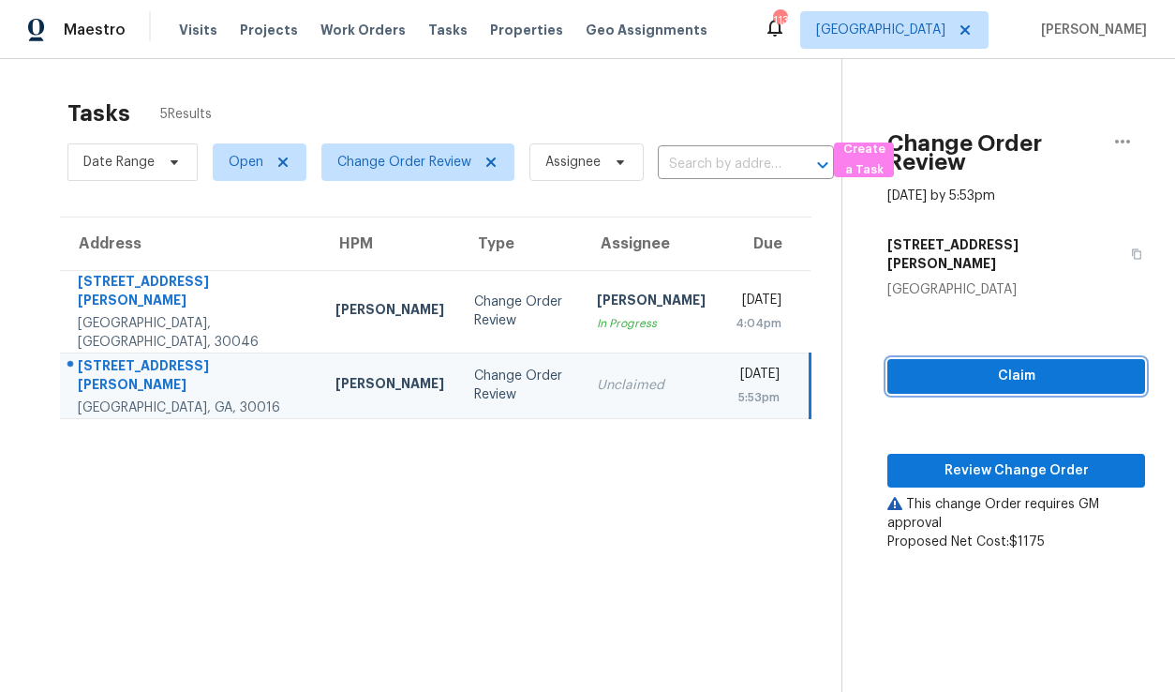
click at [1032, 365] on span "Claim" at bounding box center [1017, 376] width 228 height 23
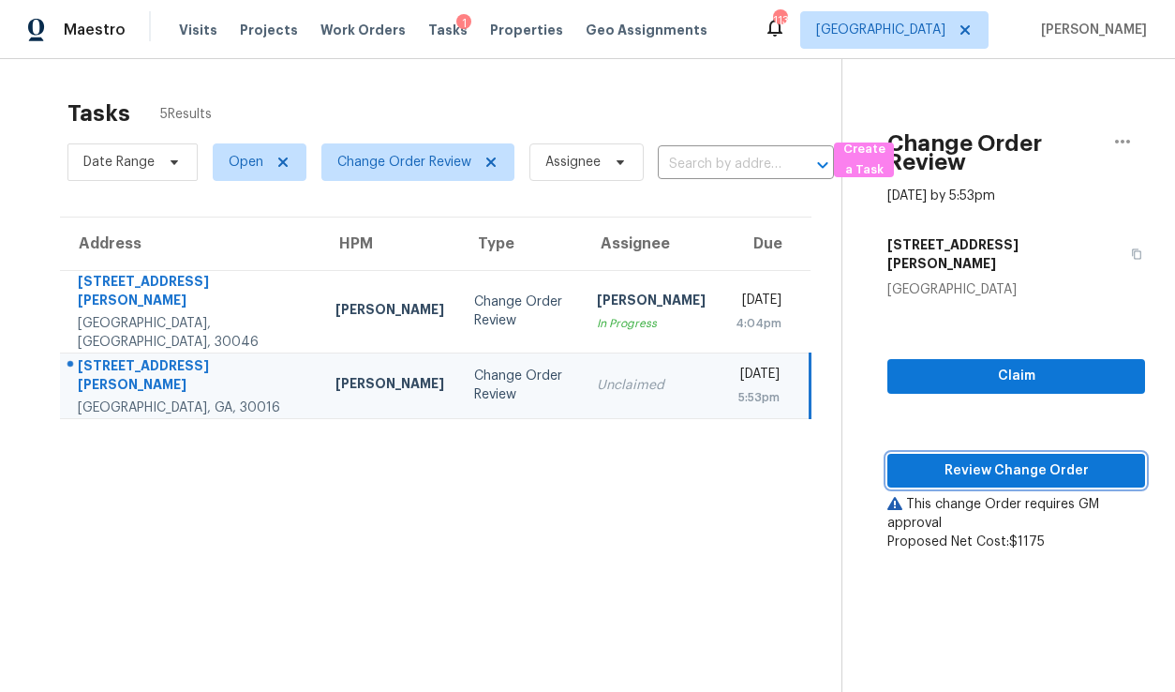
click at [1023, 459] on span "Review Change Order" at bounding box center [1017, 470] width 228 height 23
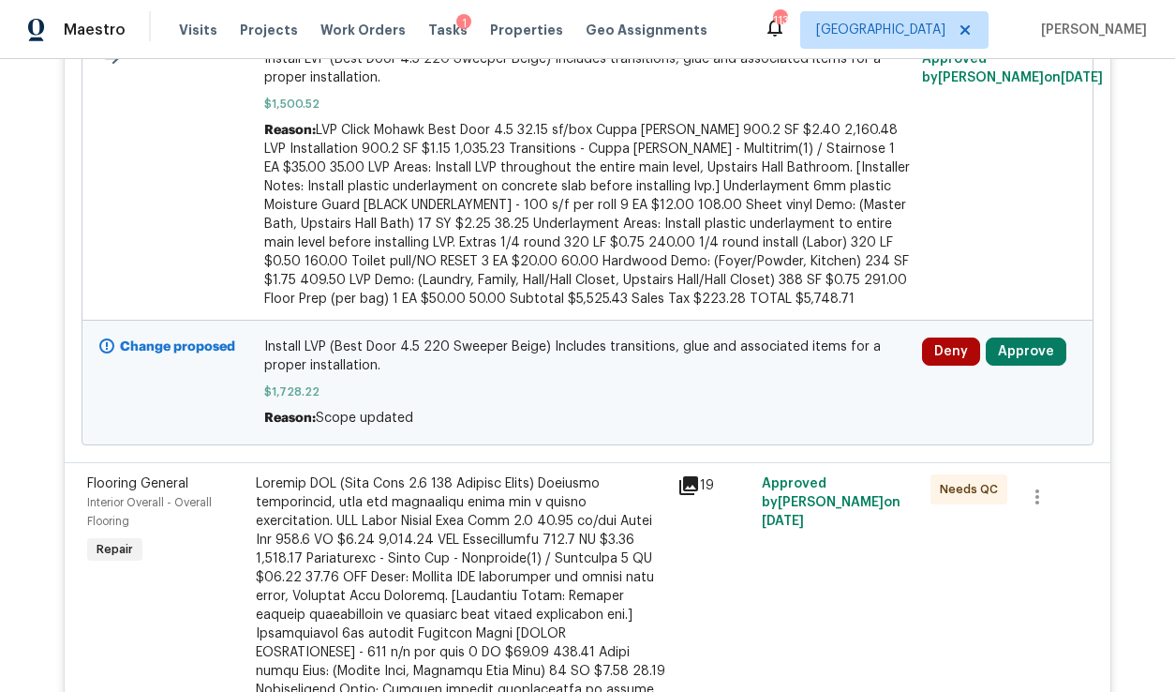
scroll to position [653, 0]
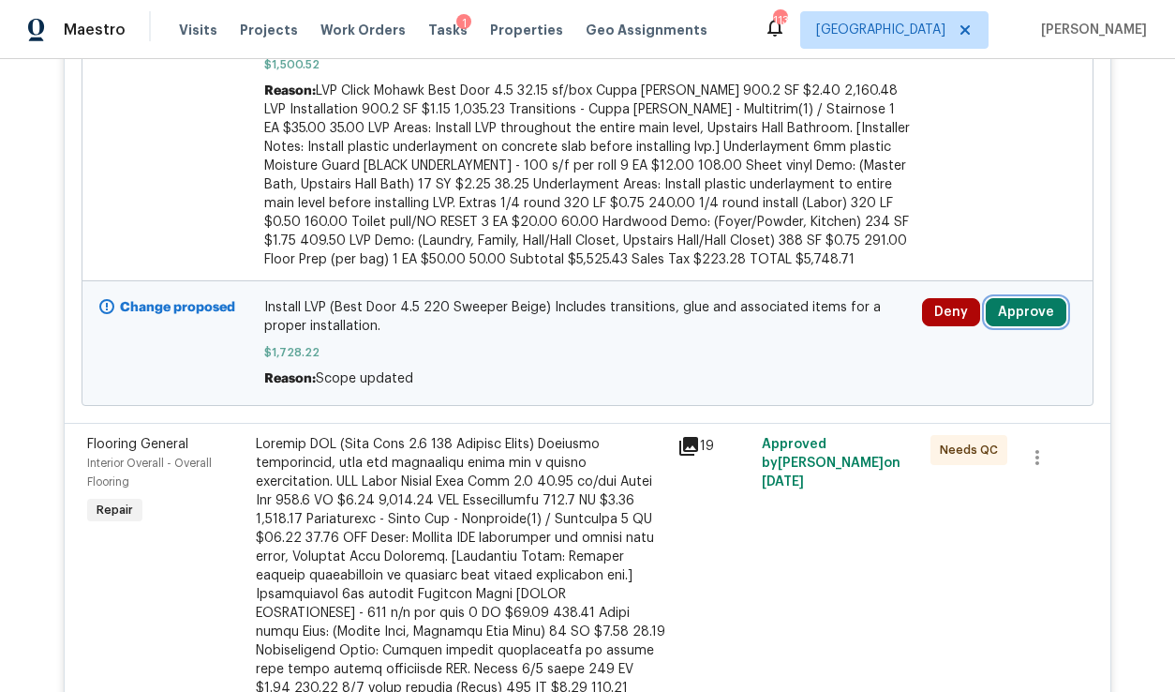
click at [1013, 318] on button "Approve" at bounding box center [1026, 312] width 81 height 28
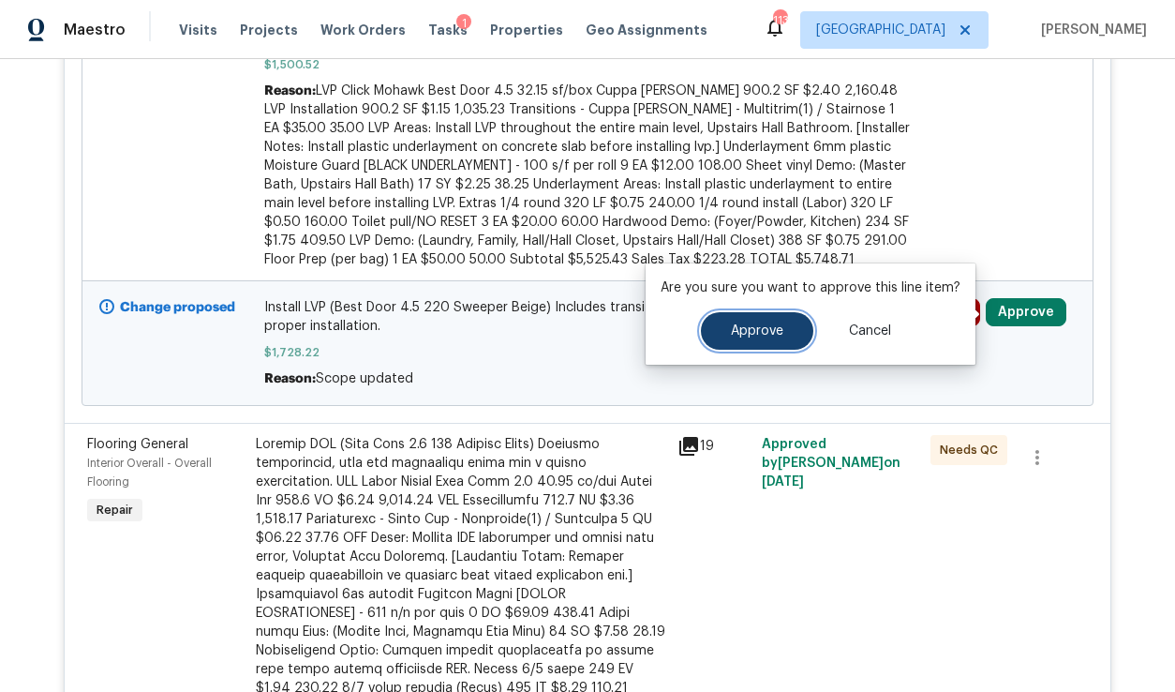
click at [731, 332] on span "Approve" at bounding box center [757, 331] width 52 height 14
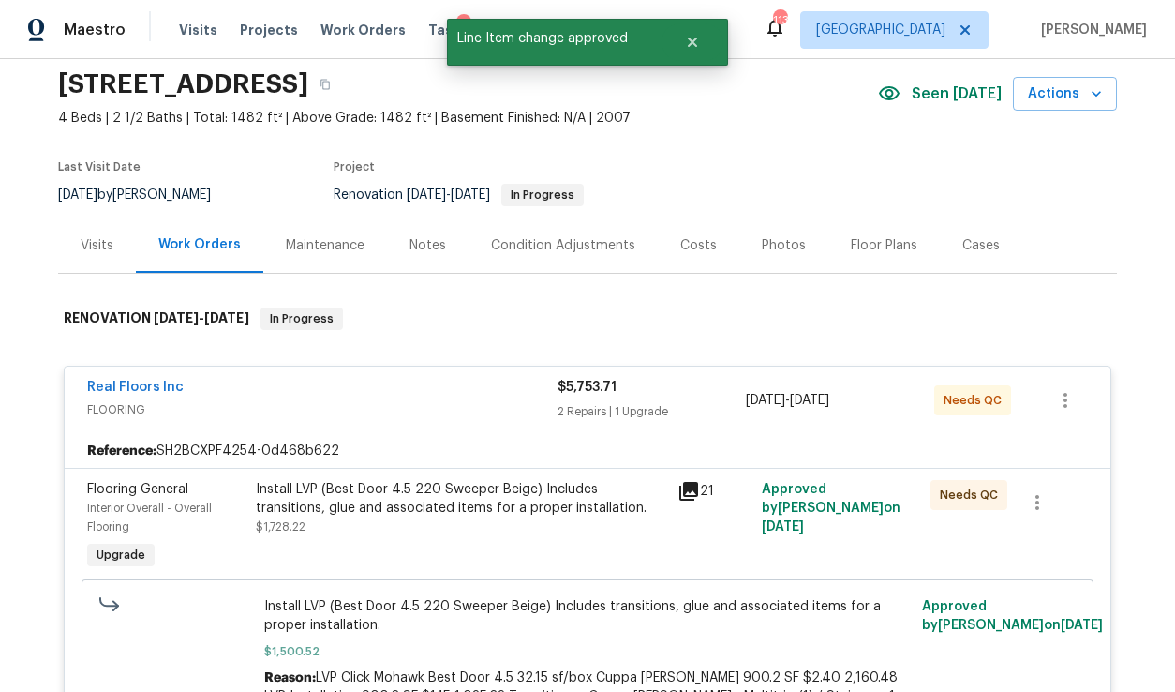
scroll to position [0, 0]
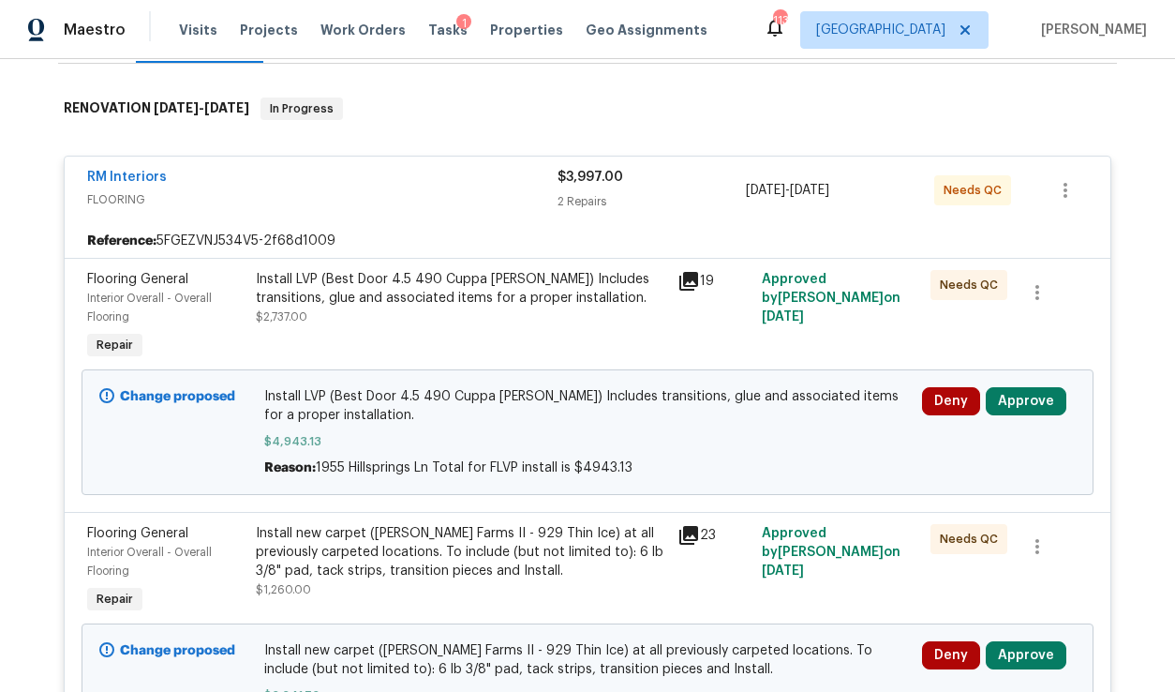
scroll to position [319, 0]
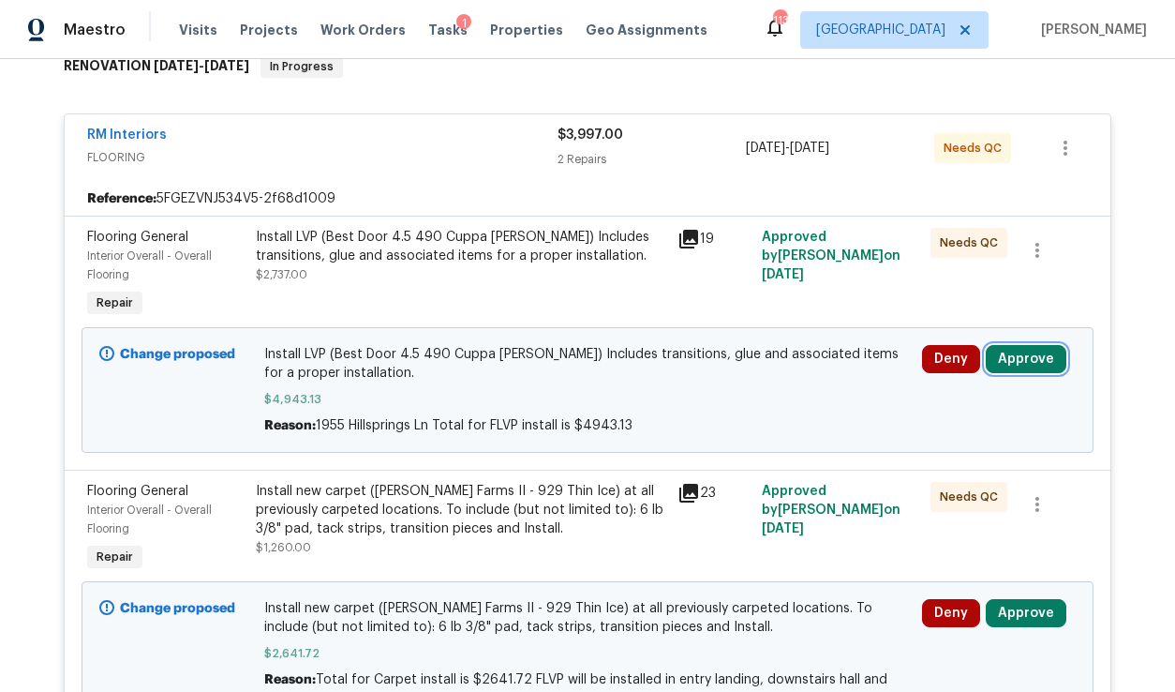
click at [1025, 362] on button "Approve" at bounding box center [1026, 359] width 81 height 28
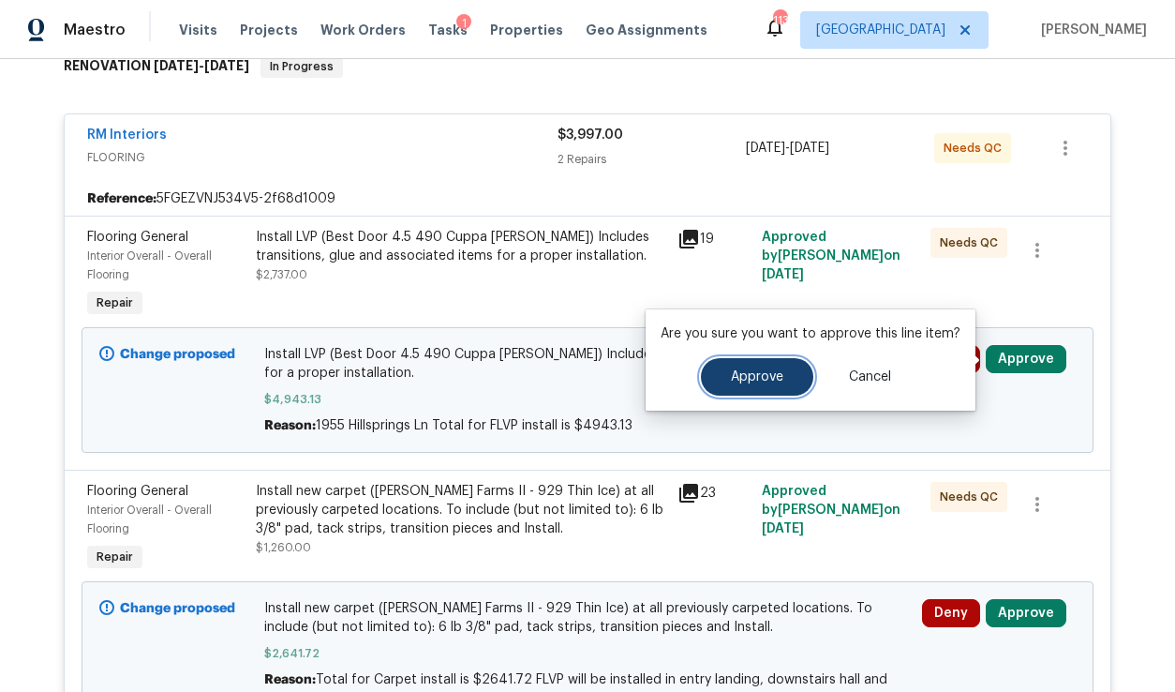
click at [765, 393] on button "Approve" at bounding box center [757, 376] width 112 height 37
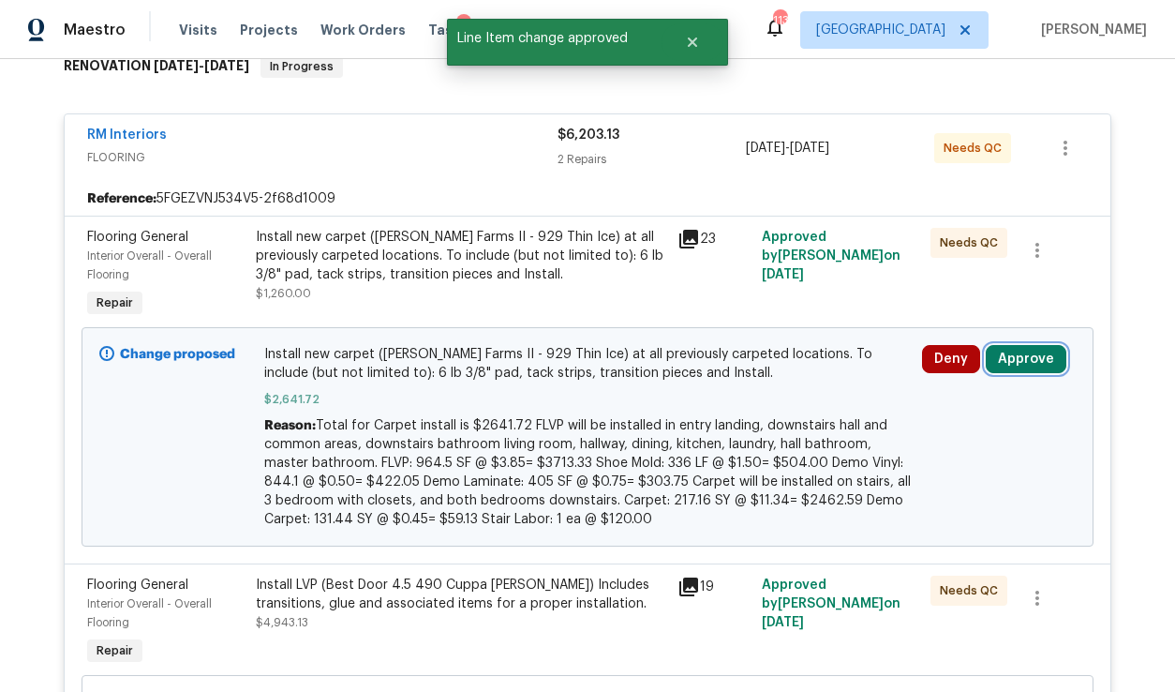
click at [1008, 367] on button "Approve" at bounding box center [1026, 359] width 81 height 28
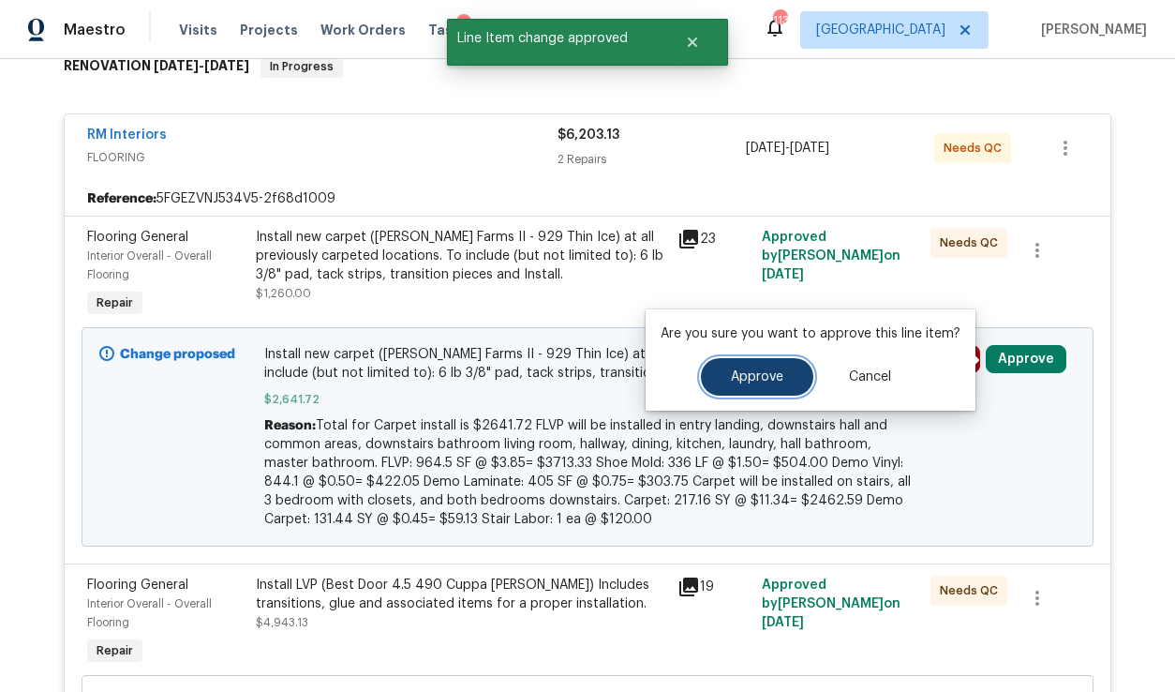
click at [745, 370] on span "Approve" at bounding box center [757, 377] width 52 height 14
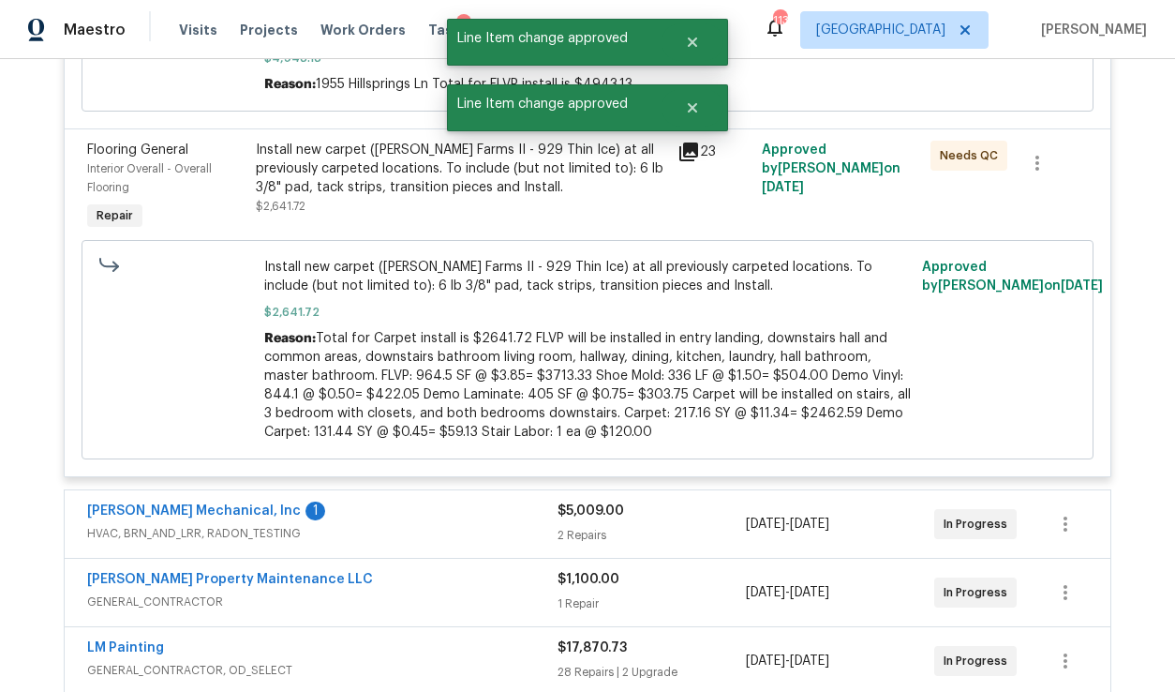
scroll to position [0, 0]
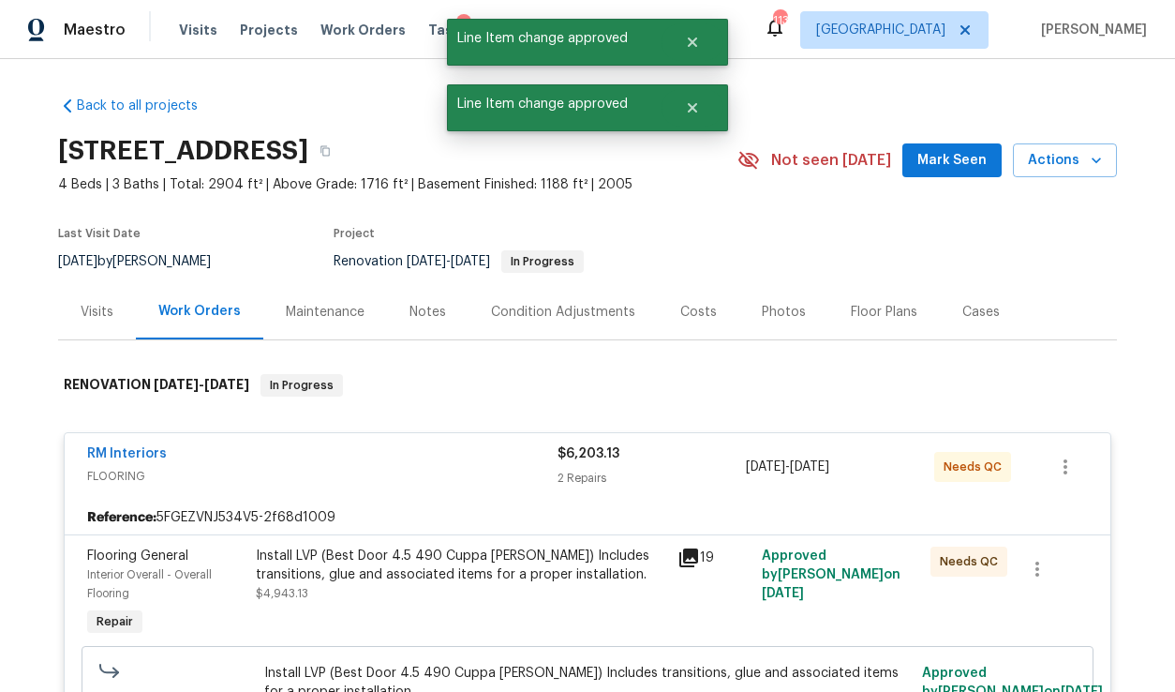
click at [680, 320] on div "Costs" at bounding box center [698, 312] width 37 height 19
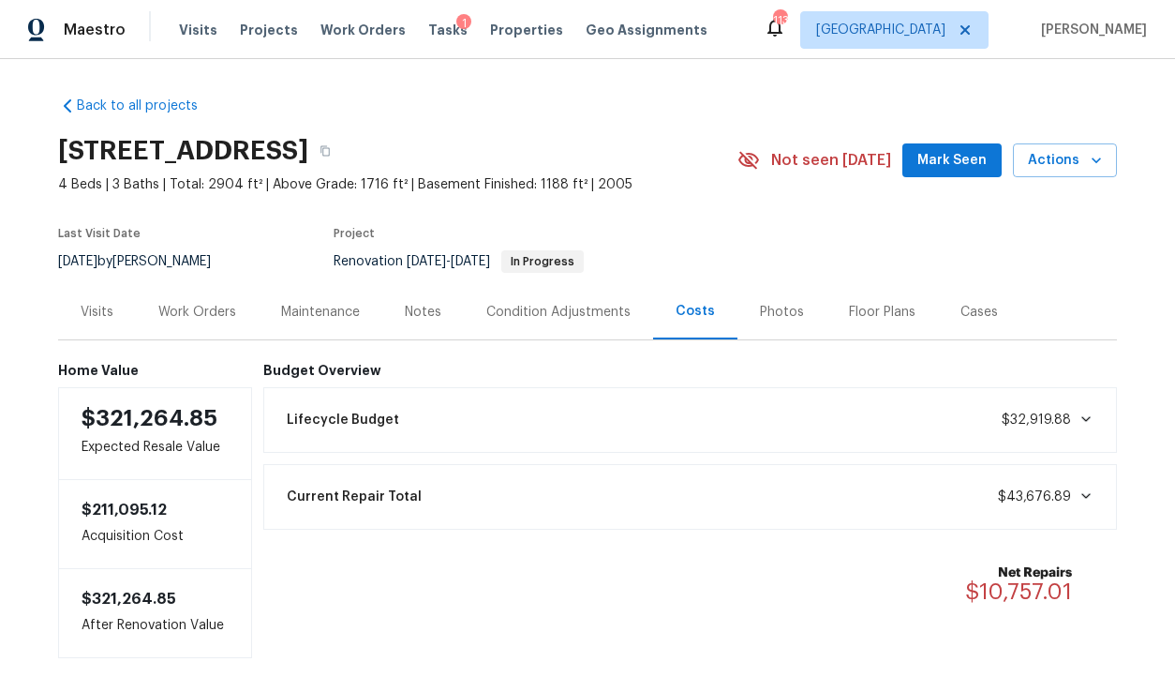
click at [204, 315] on div "Work Orders" at bounding box center [197, 312] width 78 height 19
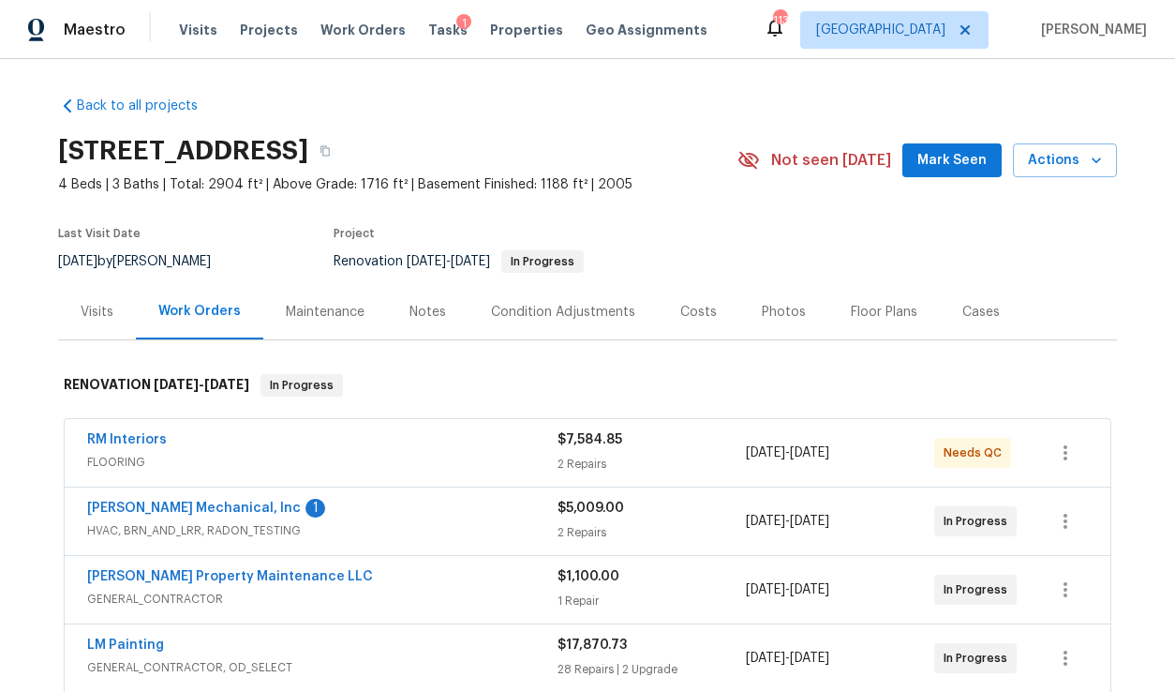
click at [437, 314] on div "Notes" at bounding box center [428, 312] width 37 height 19
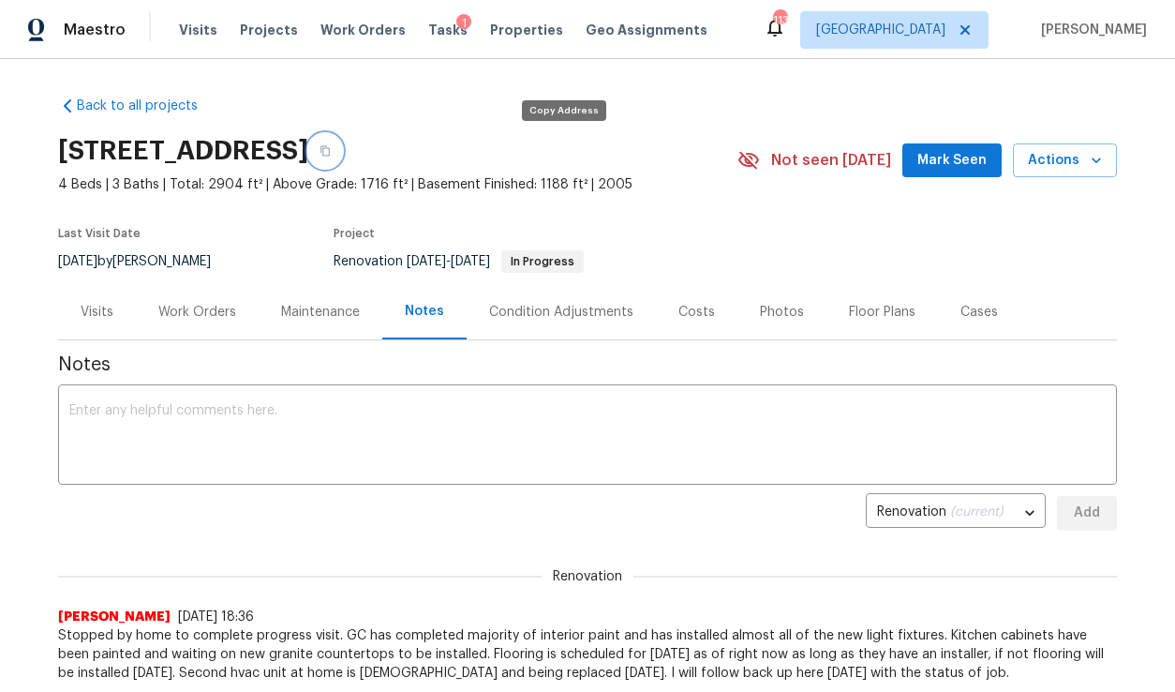
click at [330, 146] on icon "button" at bounding box center [325, 151] width 9 height 10
click at [209, 303] on div "Work Orders" at bounding box center [197, 312] width 78 height 19
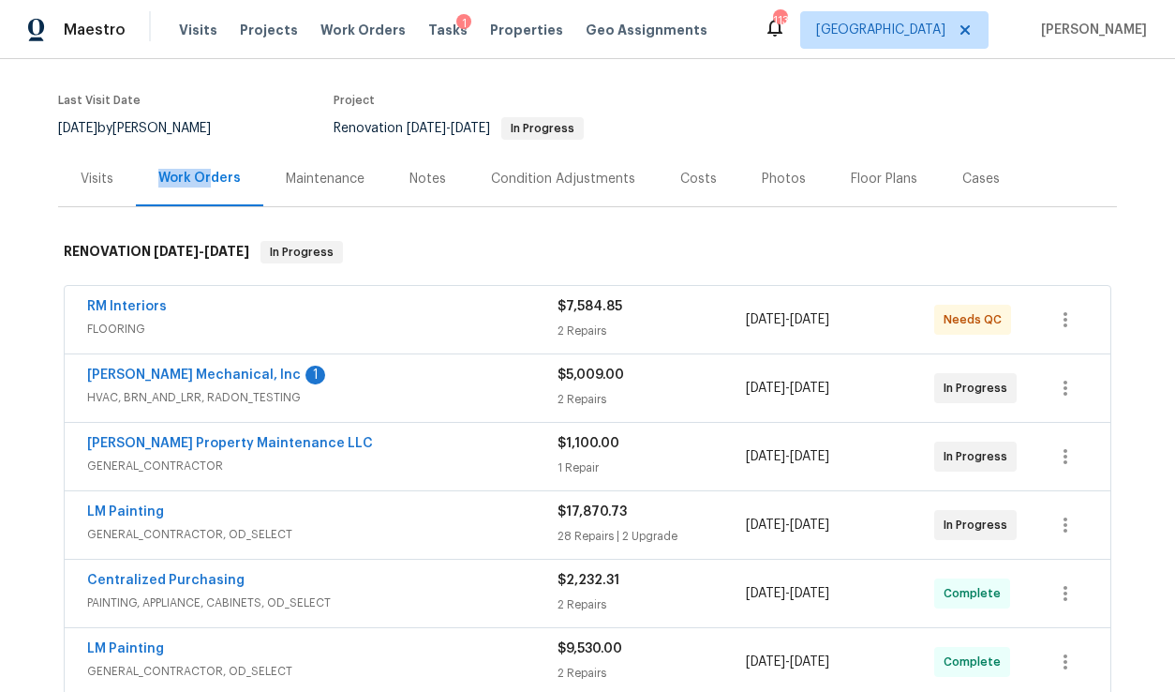
scroll to position [124, 0]
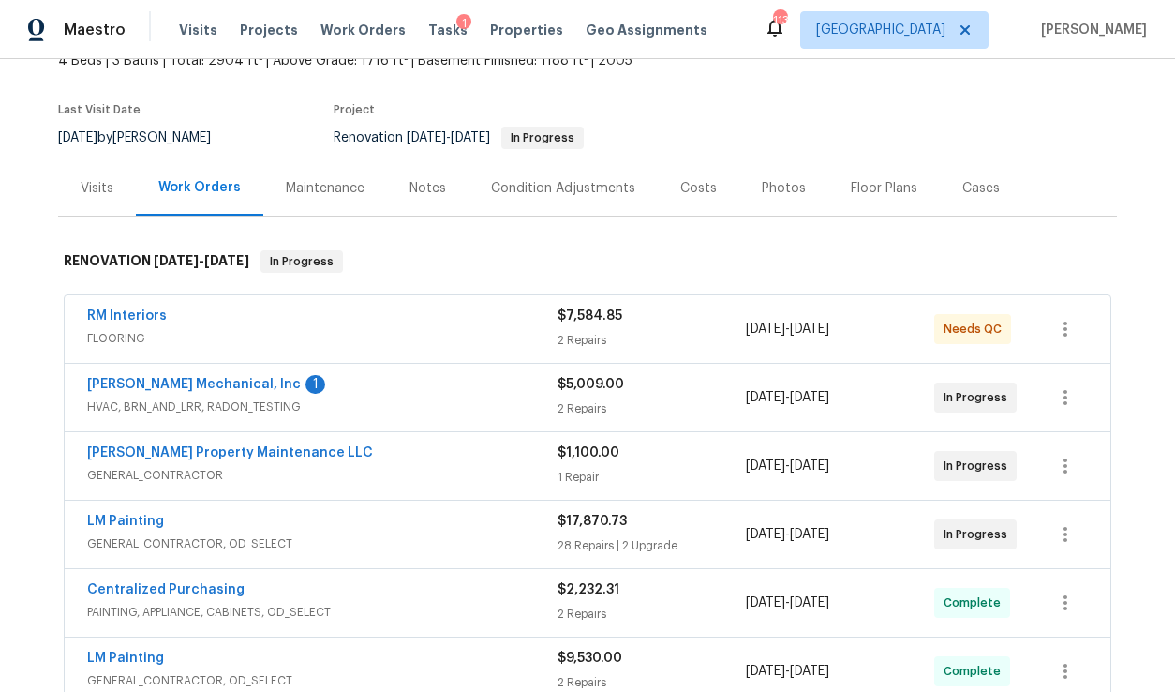
click at [419, 200] on div "Notes" at bounding box center [428, 187] width 82 height 55
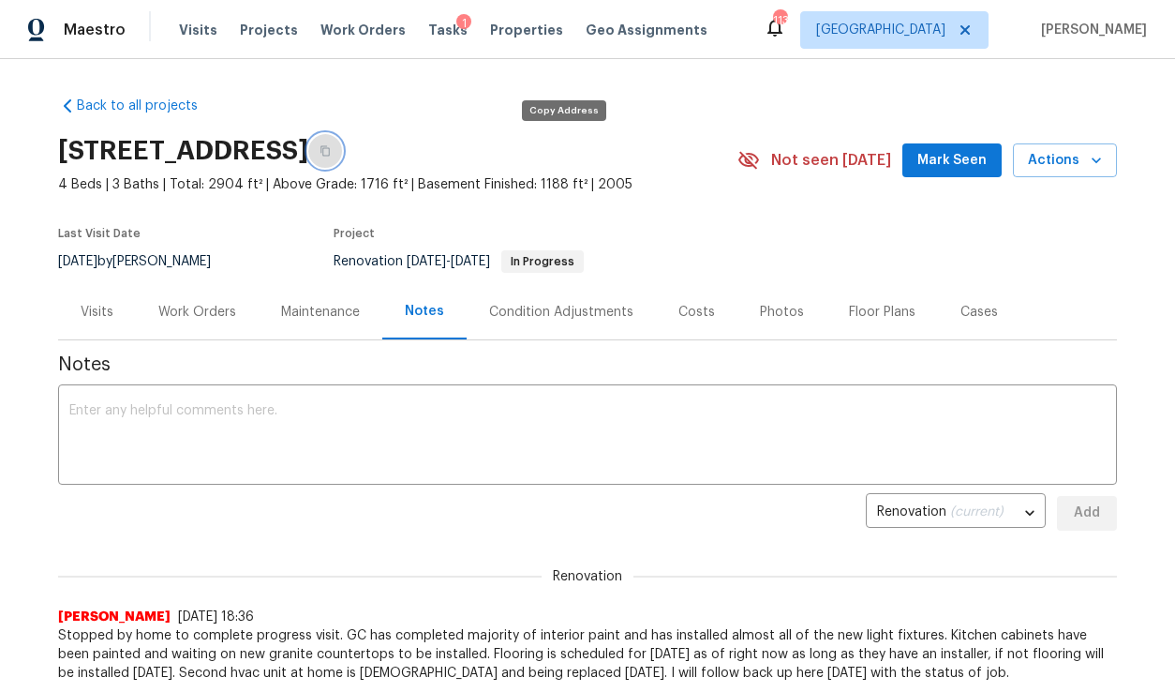
click at [331, 147] on icon "button" at bounding box center [325, 150] width 11 height 11
click at [89, 315] on div "Visits" at bounding box center [97, 312] width 33 height 19
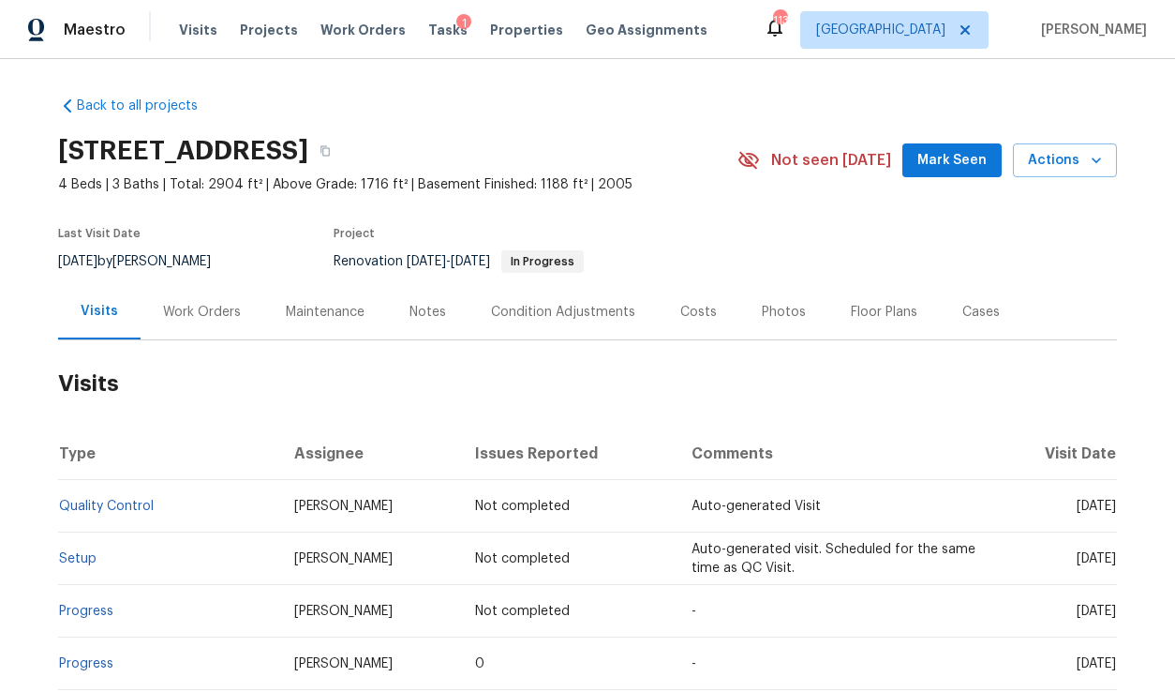
scroll to position [283, 0]
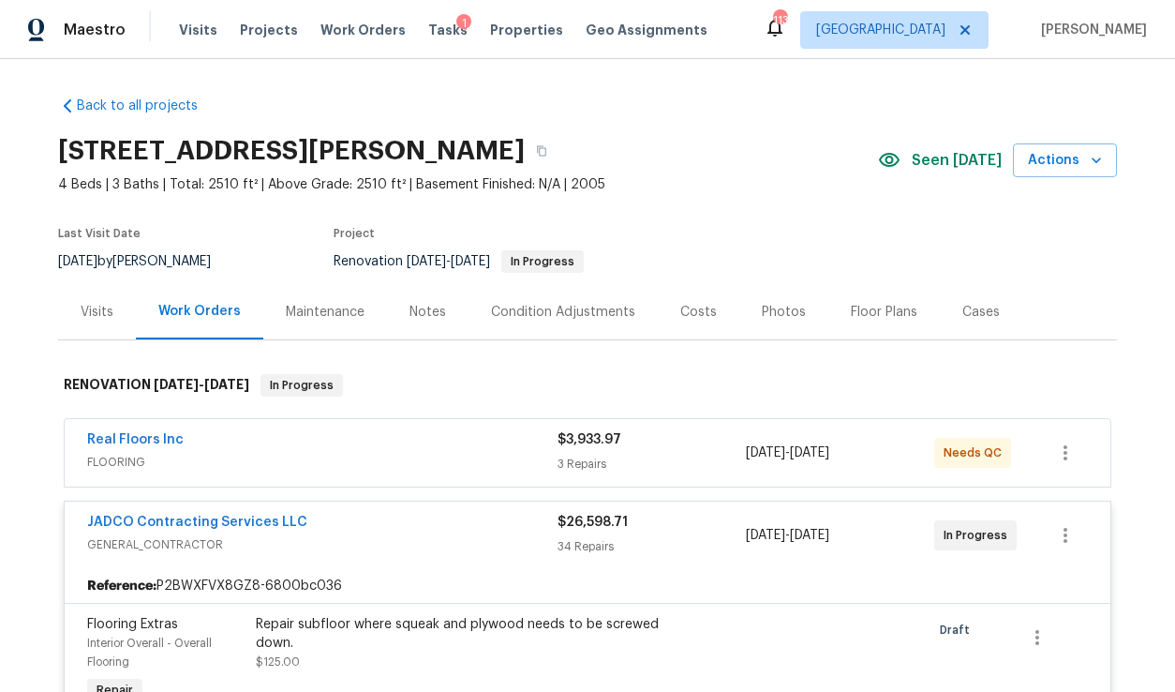
scroll to position [432, 0]
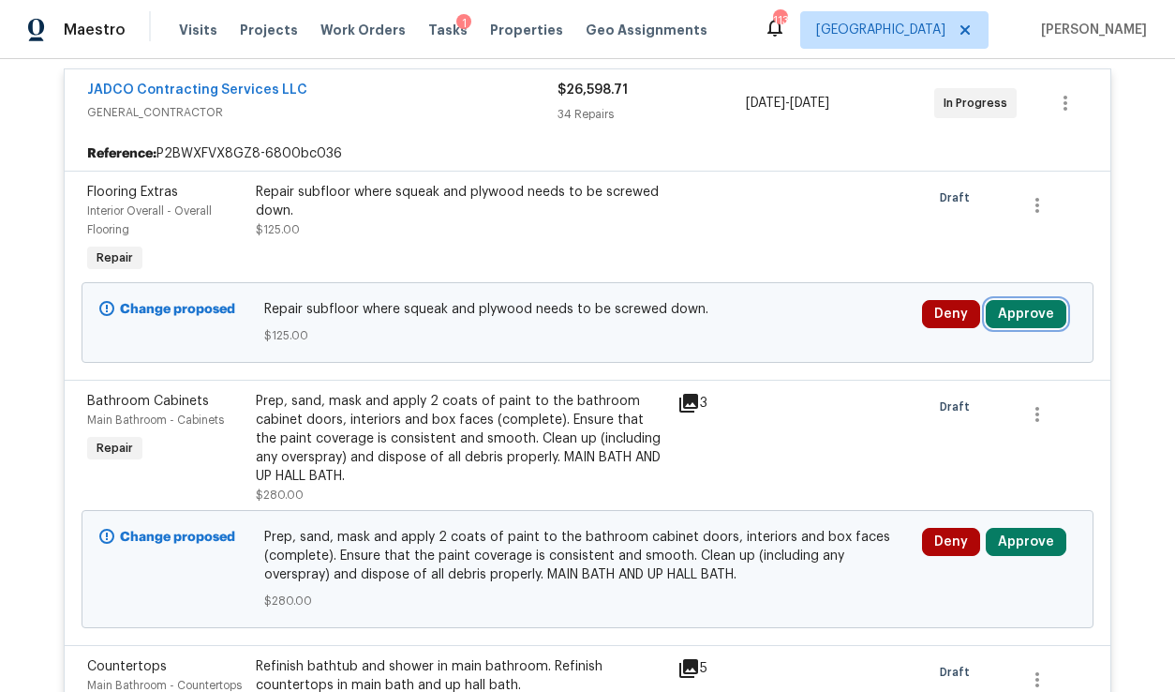
click at [1021, 321] on button "Approve" at bounding box center [1026, 314] width 81 height 28
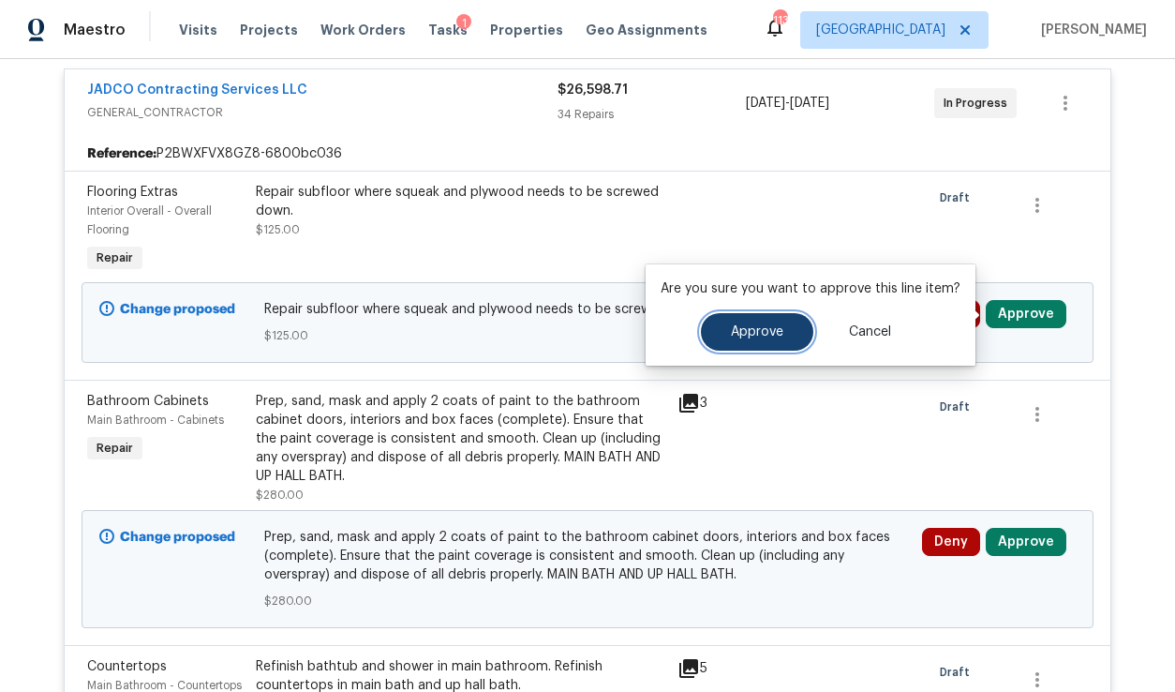
click at [787, 333] on button "Approve" at bounding box center [757, 331] width 112 height 37
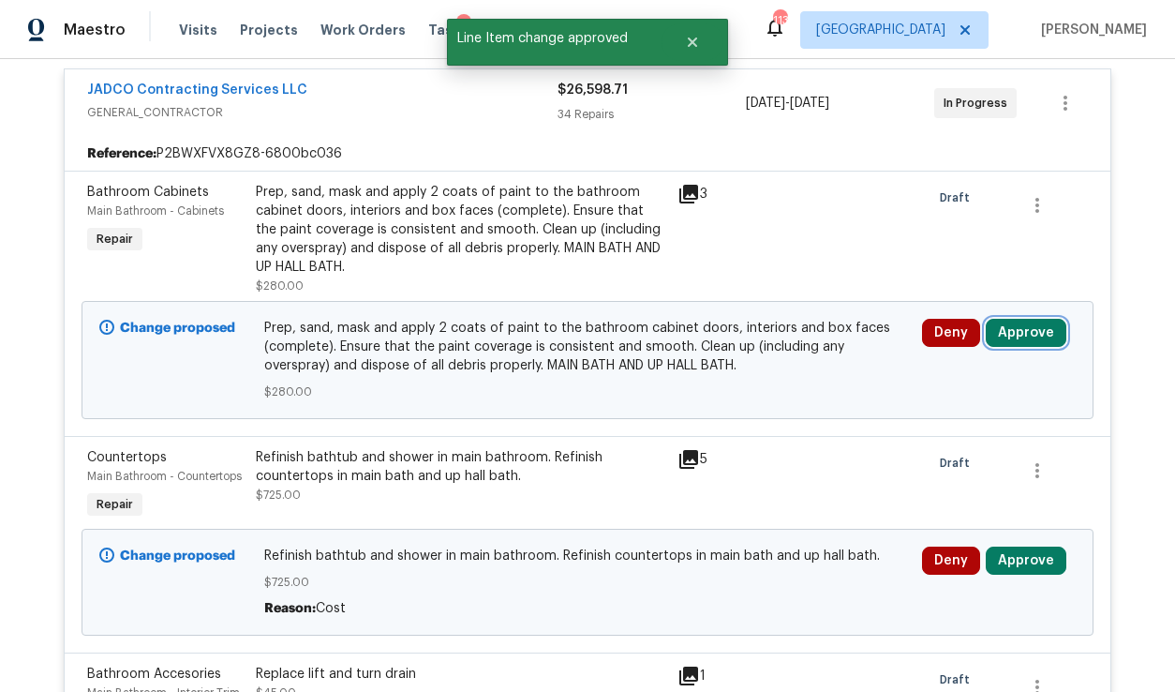
click at [1016, 339] on button "Approve" at bounding box center [1026, 333] width 81 height 28
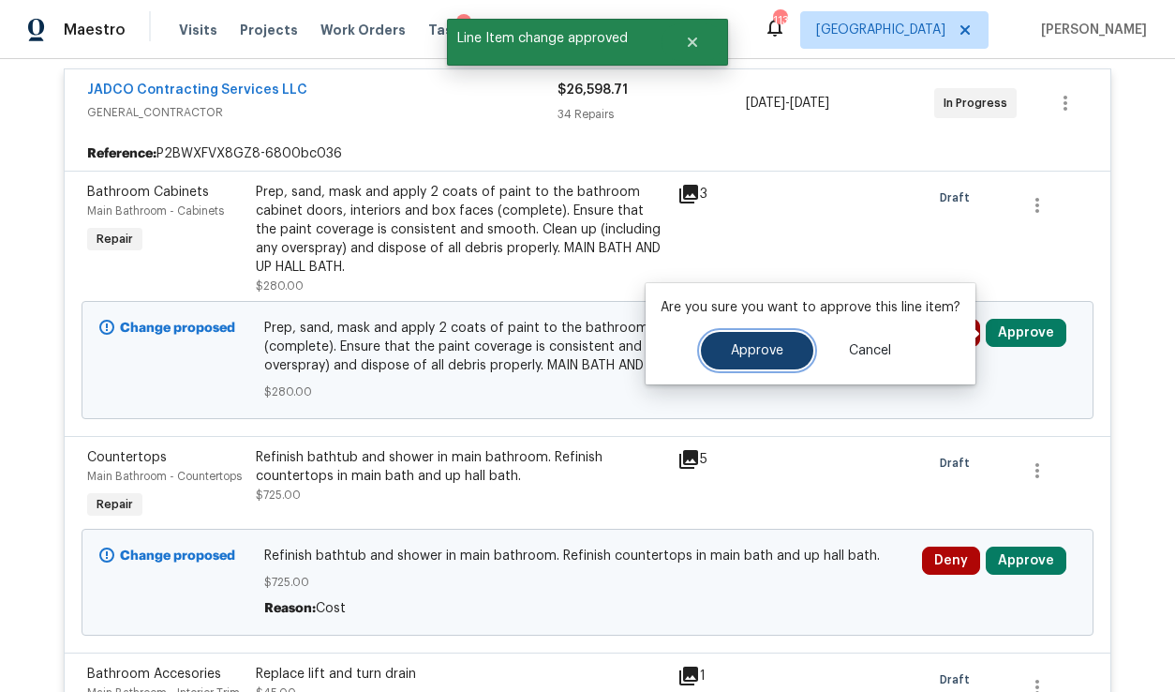
click at [751, 357] on button "Approve" at bounding box center [757, 350] width 112 height 37
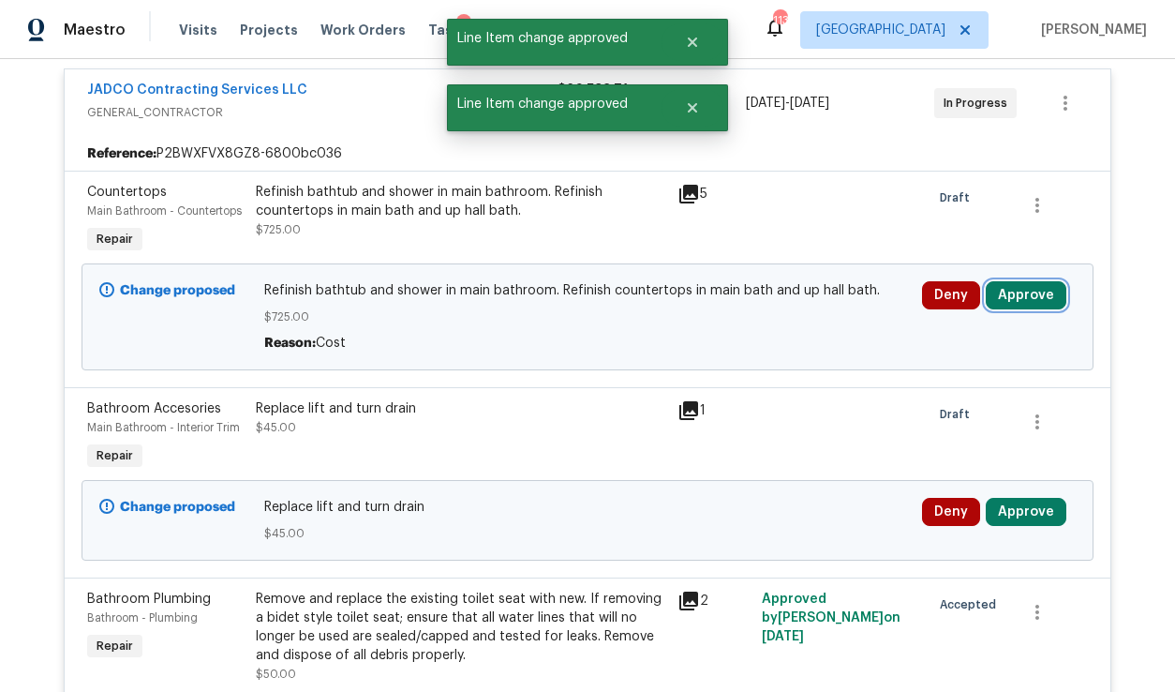
click at [1037, 301] on button "Approve" at bounding box center [1026, 295] width 81 height 28
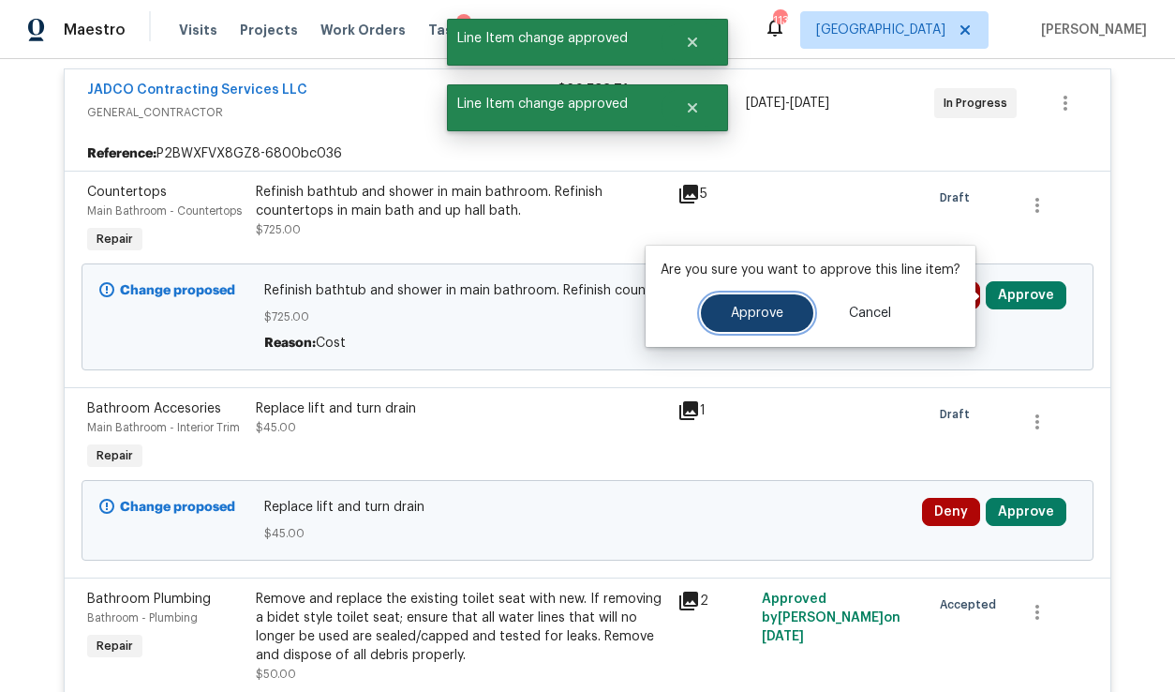
click at [770, 309] on span "Approve" at bounding box center [757, 313] width 52 height 14
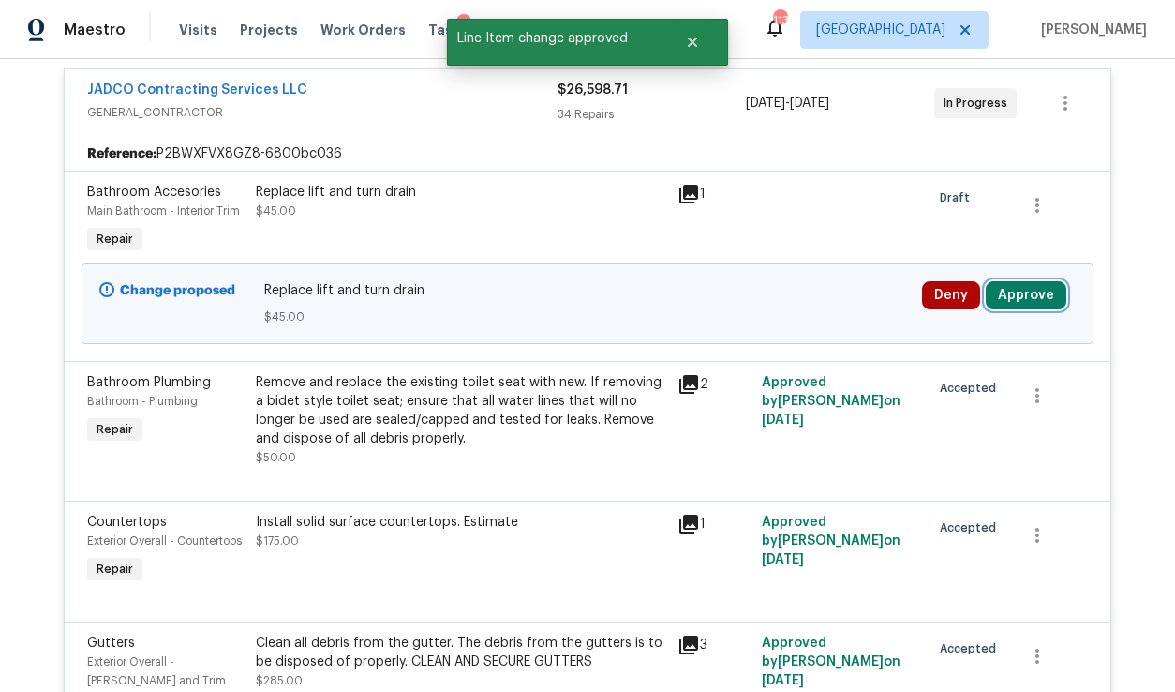
click at [1019, 292] on button "Approve" at bounding box center [1026, 295] width 81 height 28
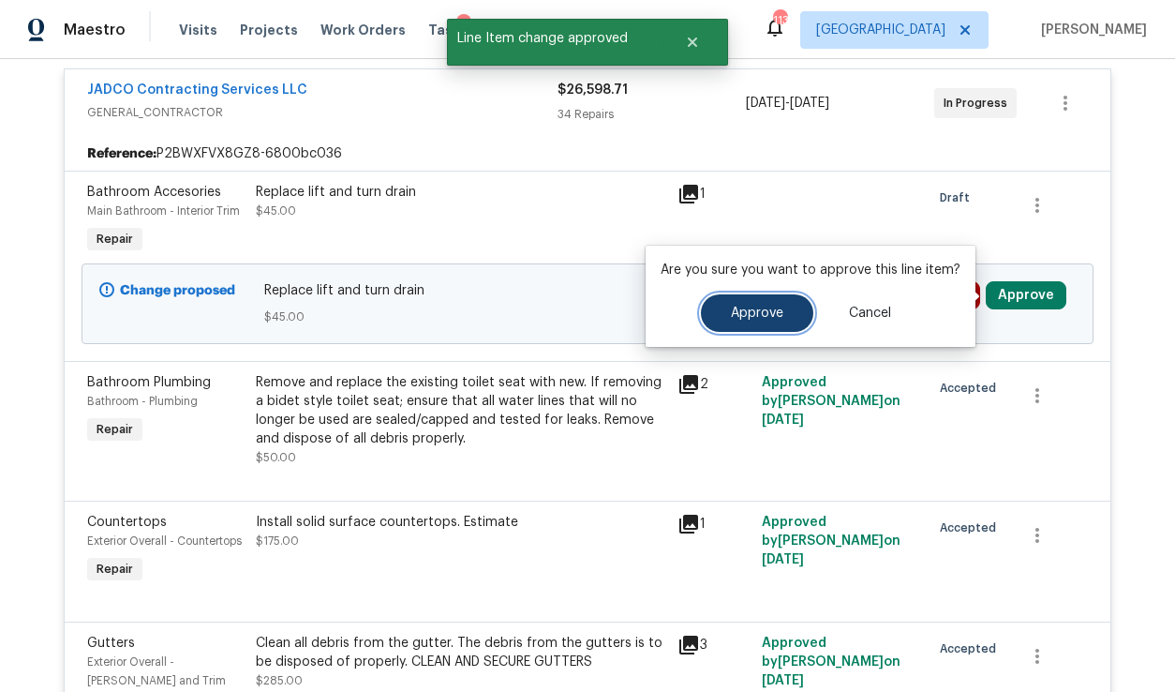
click at [777, 309] on span "Approve" at bounding box center [757, 313] width 52 height 14
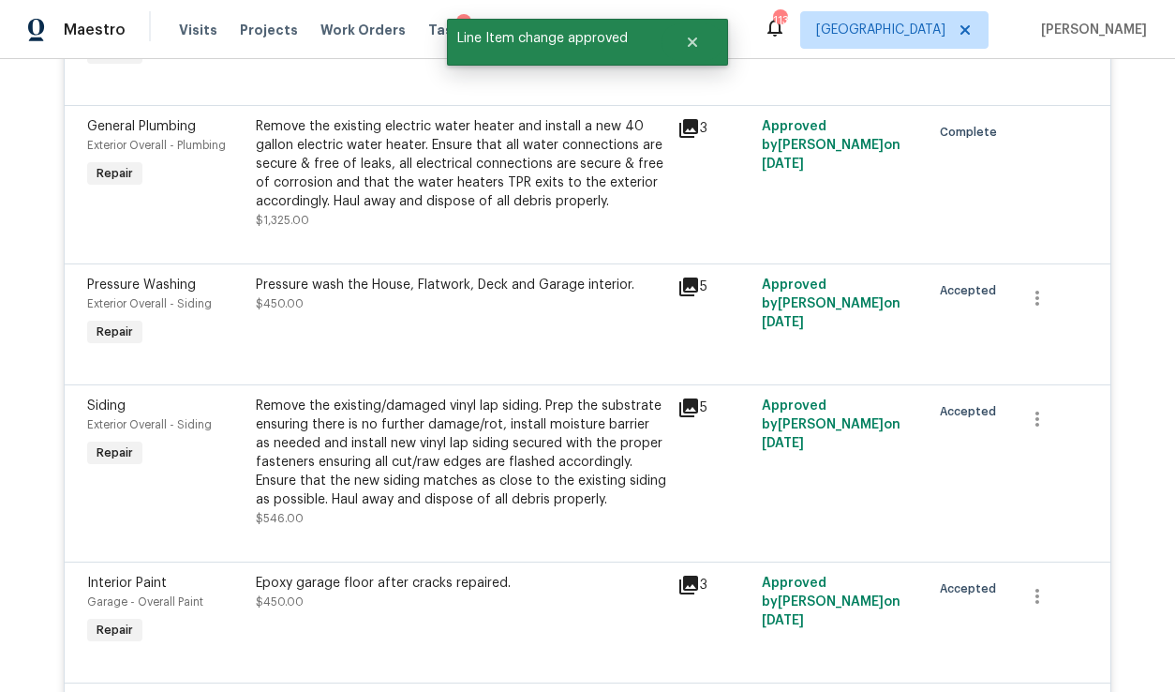
scroll to position [0, 0]
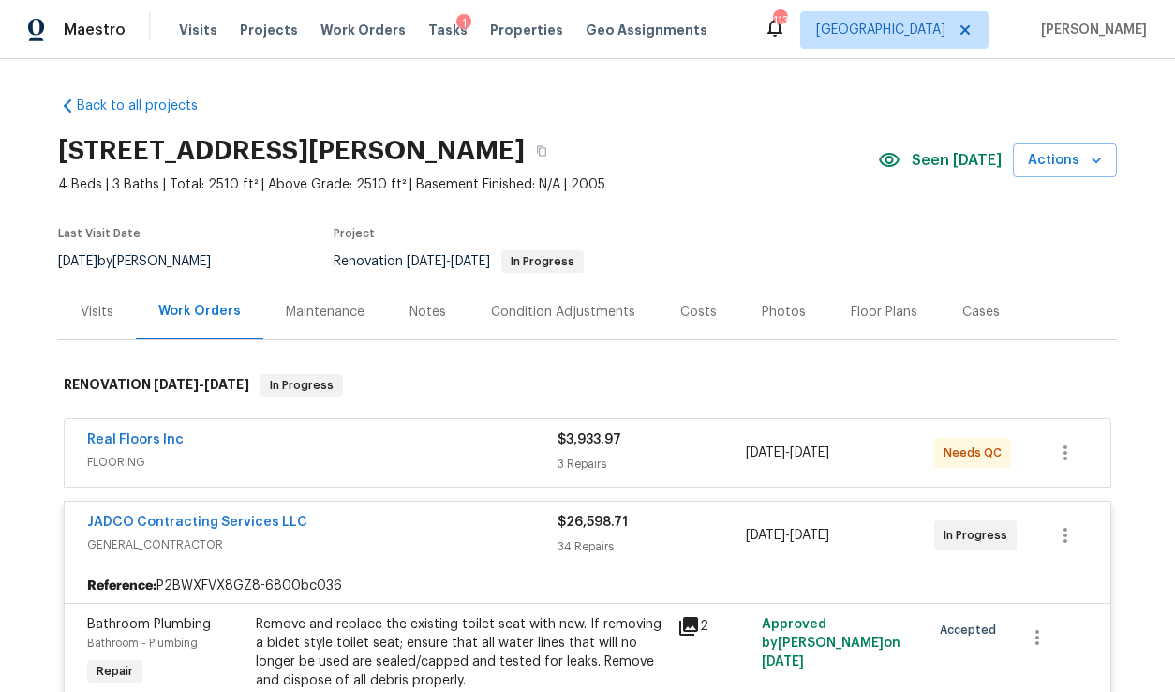
click at [591, 315] on div "Condition Adjustments" at bounding box center [563, 312] width 144 height 19
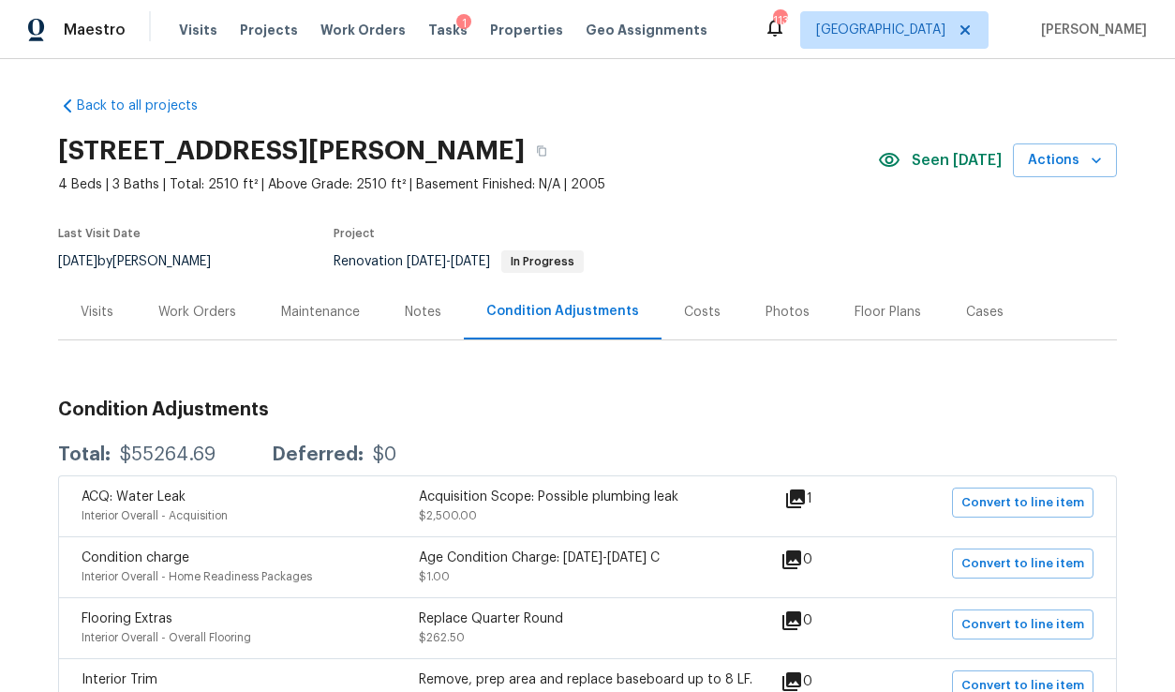
click at [710, 318] on div "Costs" at bounding box center [703, 311] width 82 height 55
